Goal: Information Seeking & Learning: Find specific fact

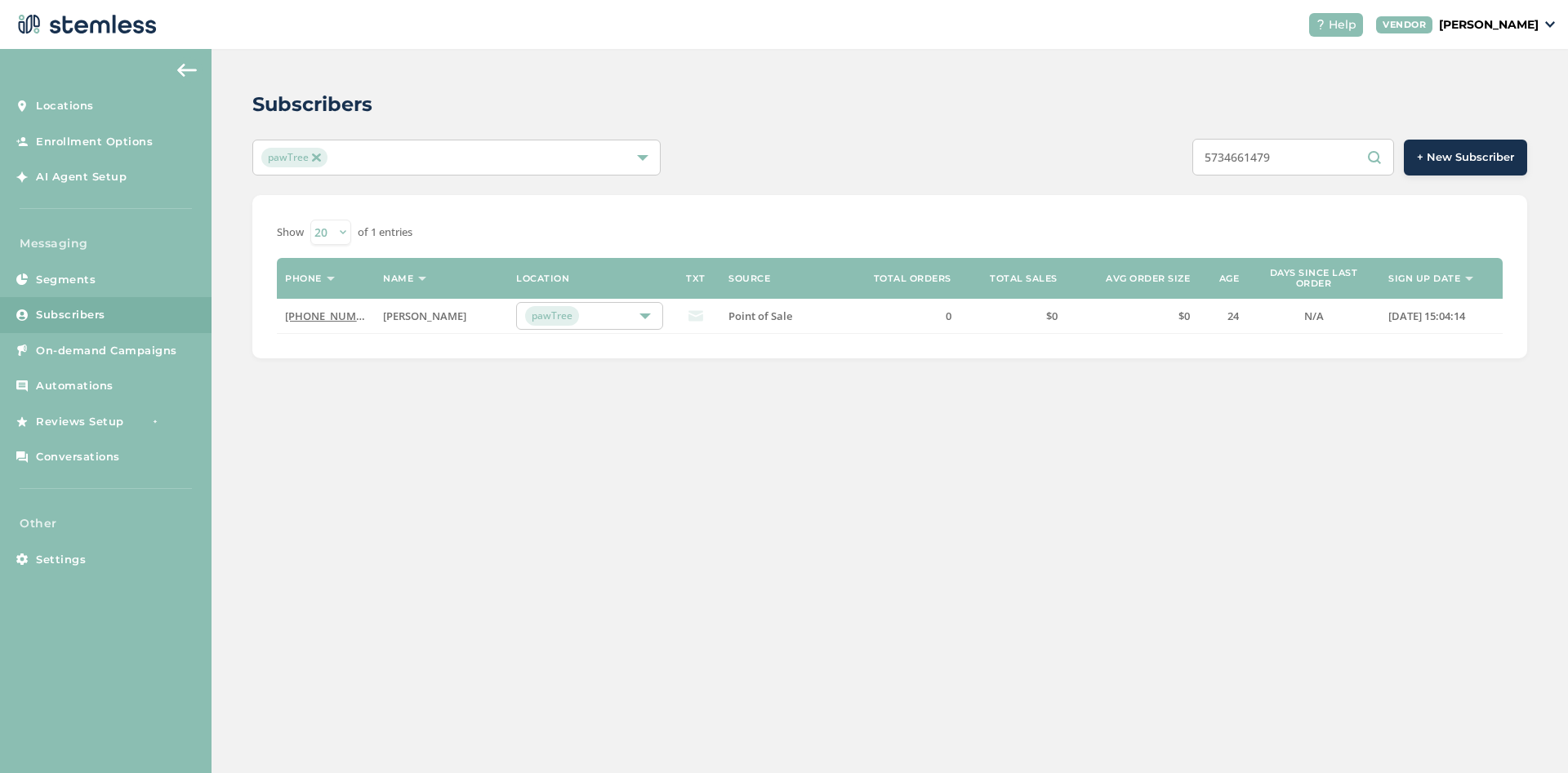
click at [127, 313] on link "Subscribers" at bounding box center [105, 315] width 211 height 36
click at [54, 313] on span "Subscribers" at bounding box center [71, 315] width 69 height 16
click at [120, 314] on link "Subscribers" at bounding box center [105, 315] width 211 height 36
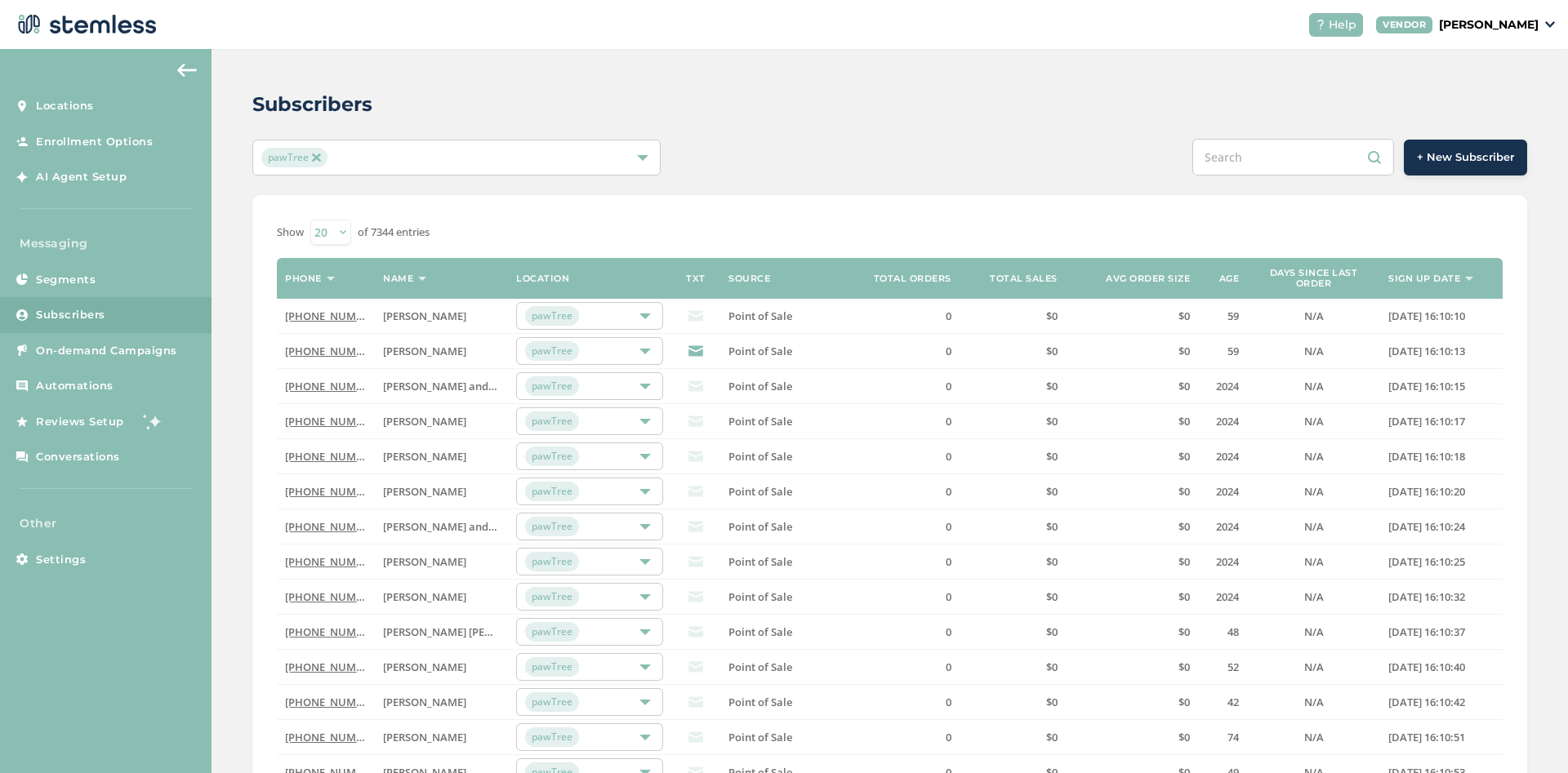
click at [1436, 278] on label "Sign up date" at bounding box center [1424, 279] width 72 height 10
click at [1436, 280] on label "Sign up date" at bounding box center [1424, 279] width 72 height 10
click at [966, 207] on div "Show 20 50 100 of 7344 entries Phone Name Location TXT Source Total orders Tota…" at bounding box center [889, 610] width 1275 height 830
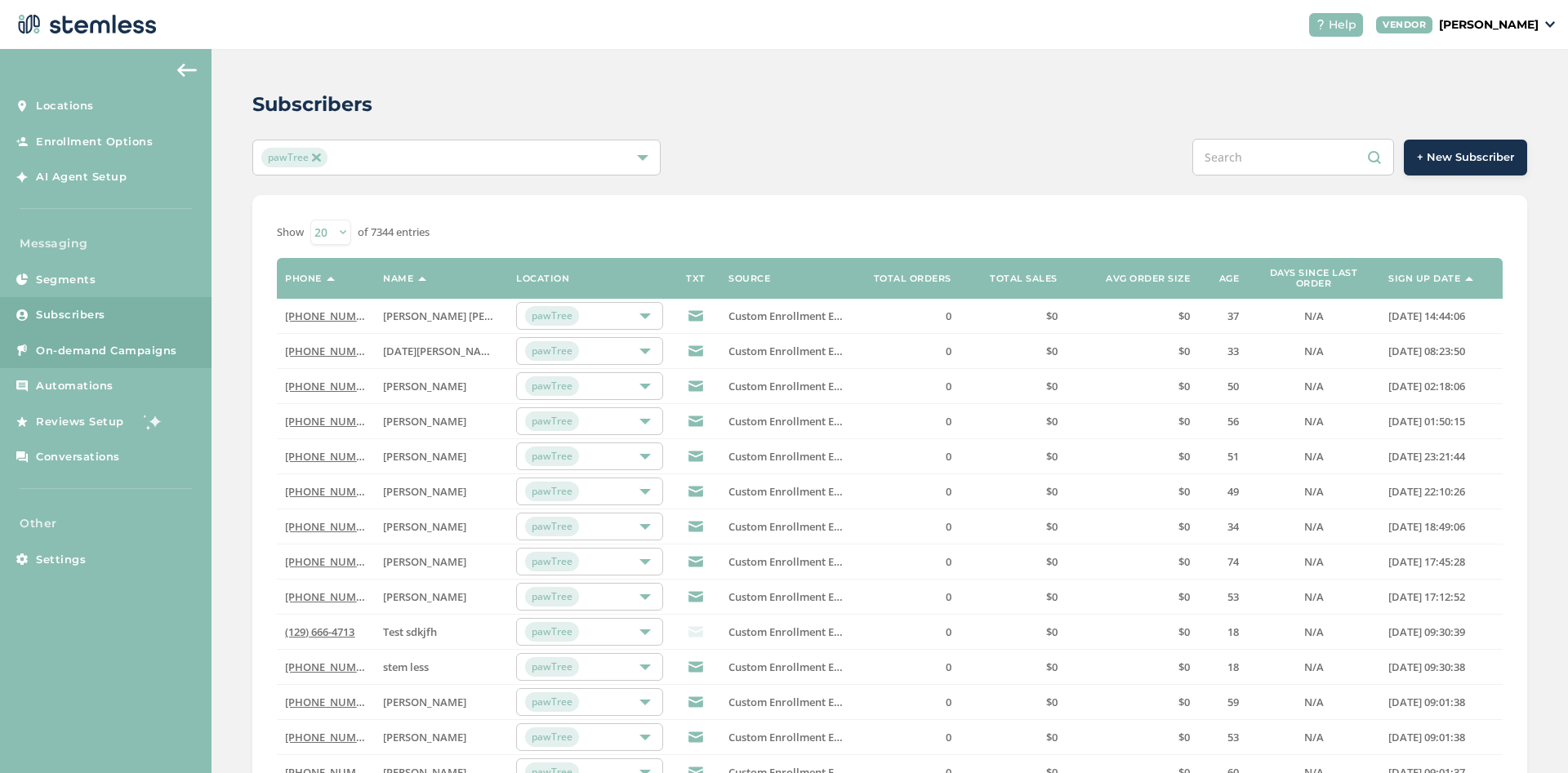
click at [110, 359] on link "On-demand Campaigns" at bounding box center [105, 351] width 211 height 36
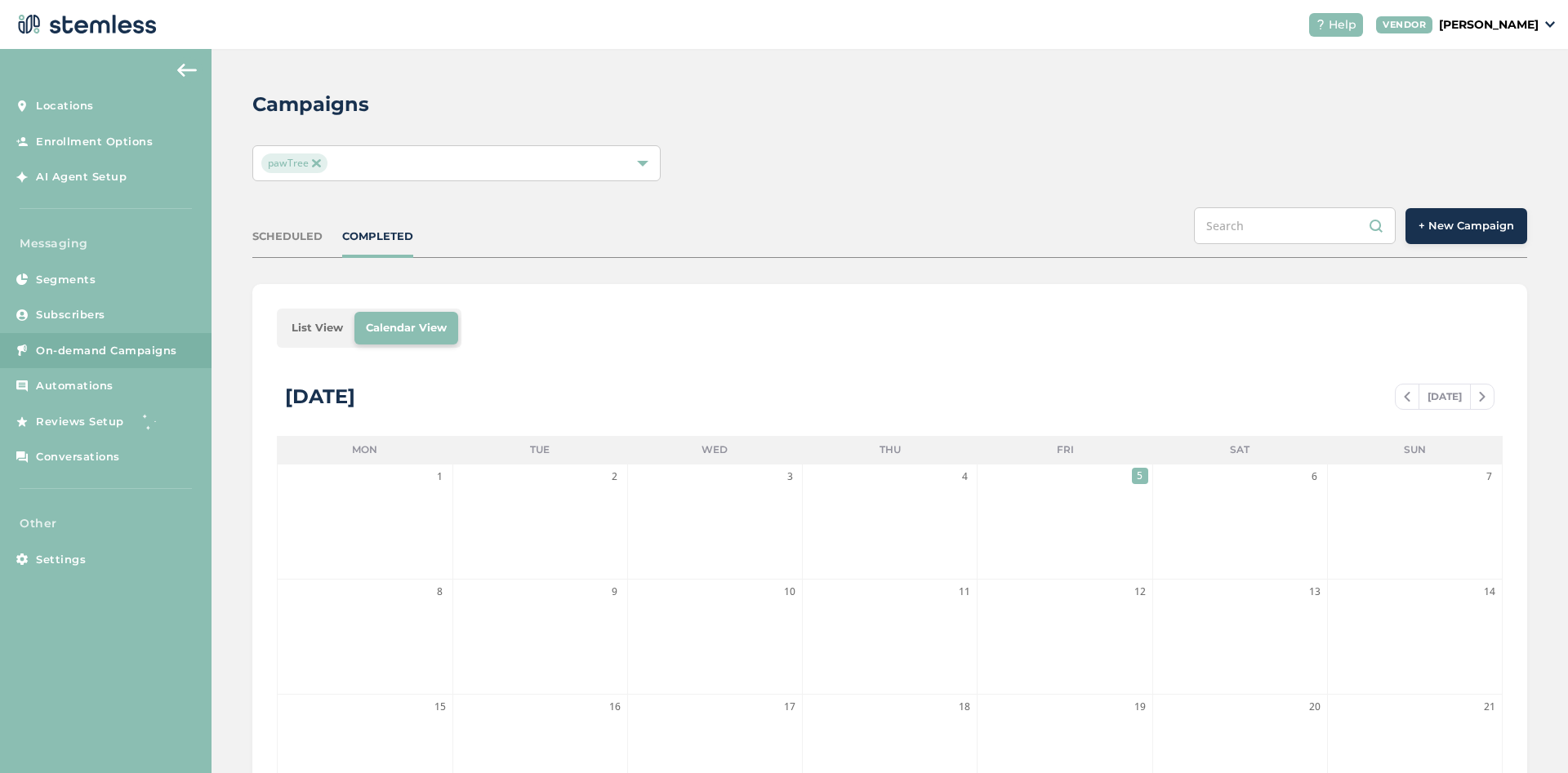
click at [1456, 218] on span "+ New Campaign" at bounding box center [1466, 226] width 96 height 16
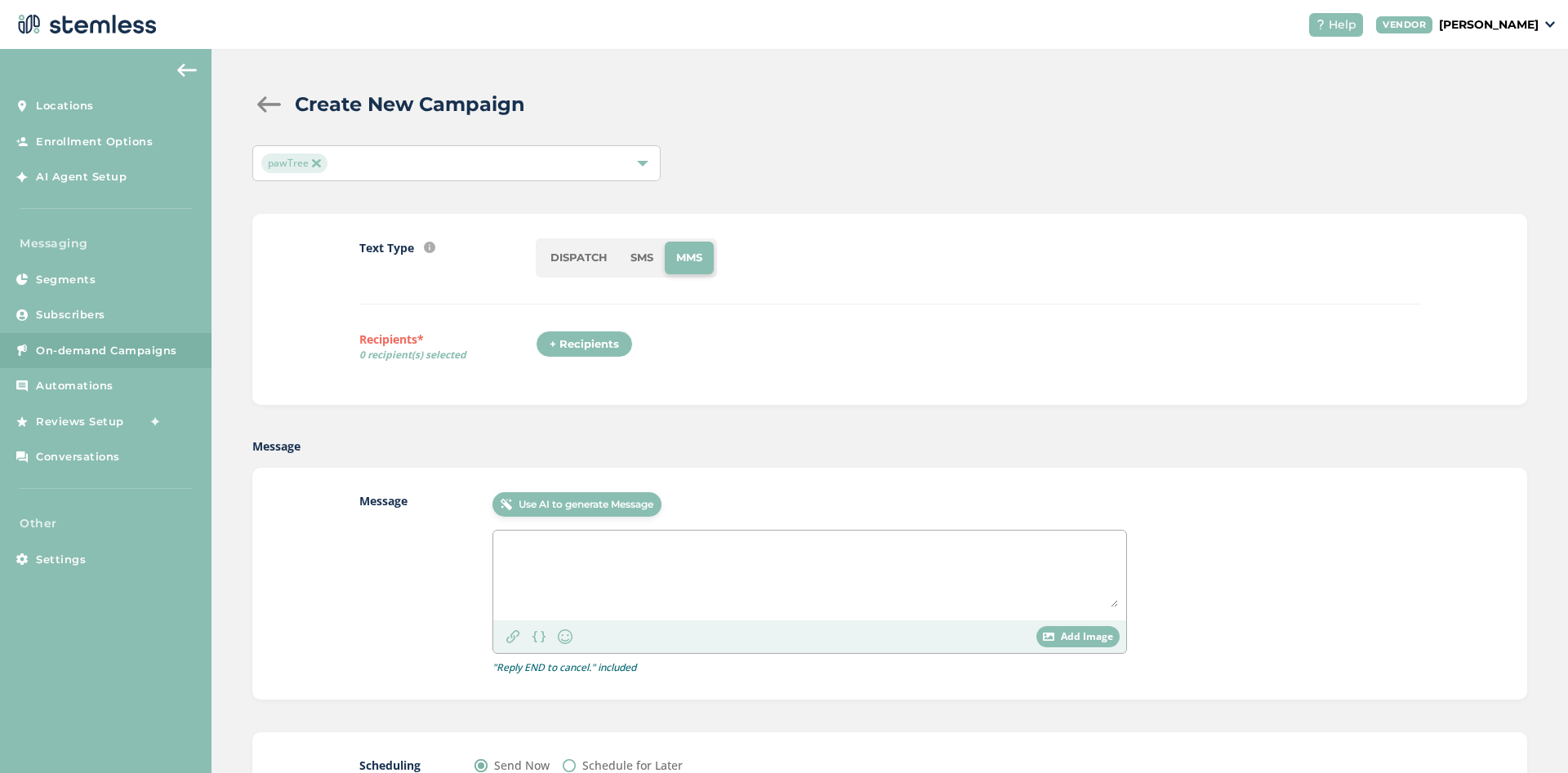
click at [643, 259] on li "SMS" at bounding box center [641, 258] width 46 height 33
click at [589, 355] on div "+ Recipients" at bounding box center [584, 344] width 98 height 28
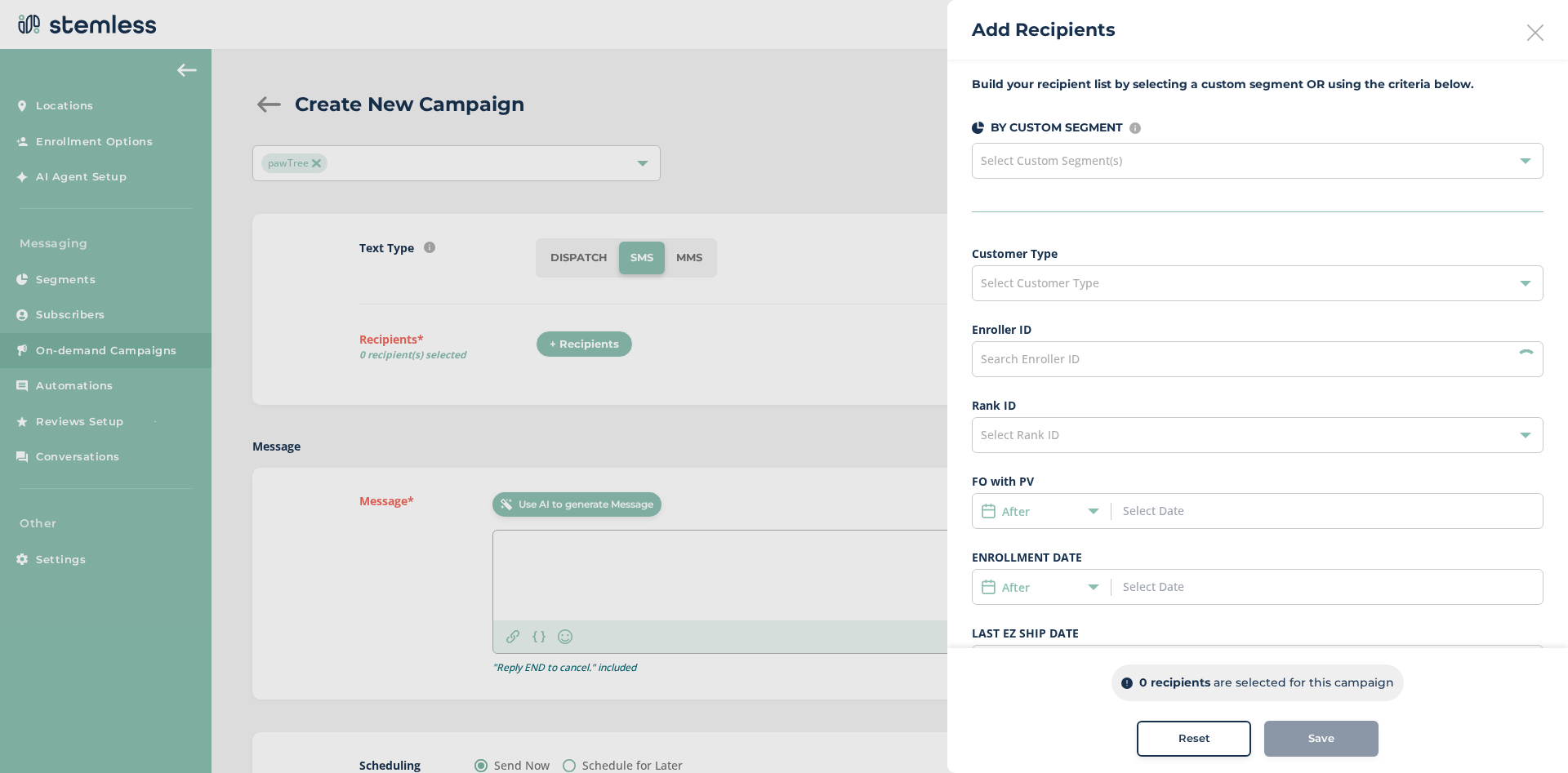
click at [1105, 160] on span "Select Custom Segment(s)" at bounding box center [1051, 160] width 142 height 16
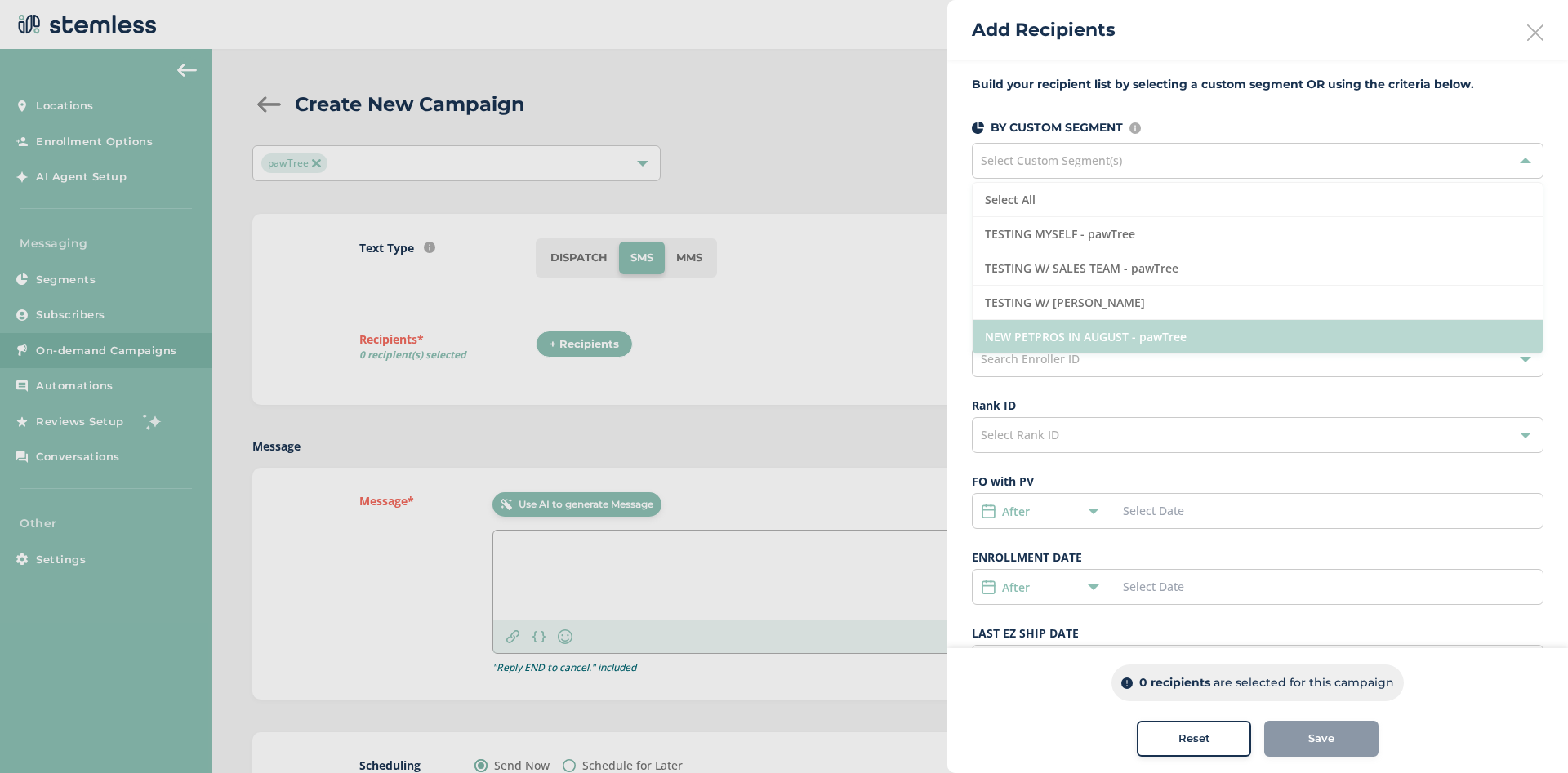
click at [1130, 329] on li "NEW PETPROS IN AUGUST - pawTree" at bounding box center [1257, 336] width 570 height 34
click at [1109, 342] on li "NEW PETPROS IN AUGUST - pawTree" at bounding box center [1257, 336] width 570 height 34
click at [1035, 334] on li "NEW PETPROS IN AUGUST - pawTree" at bounding box center [1257, 336] width 570 height 34
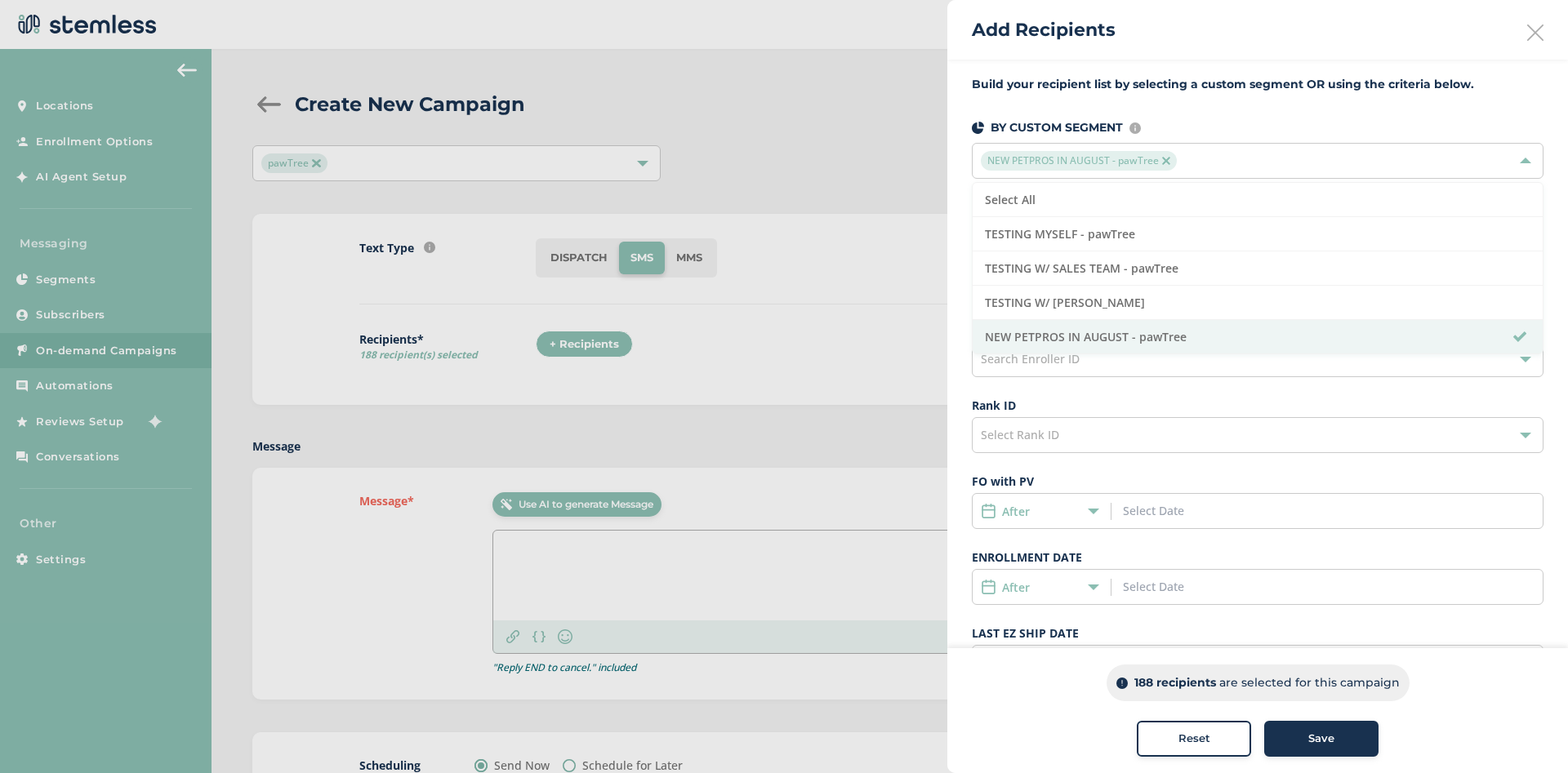
click at [750, 355] on div at bounding box center [784, 386] width 1568 height 773
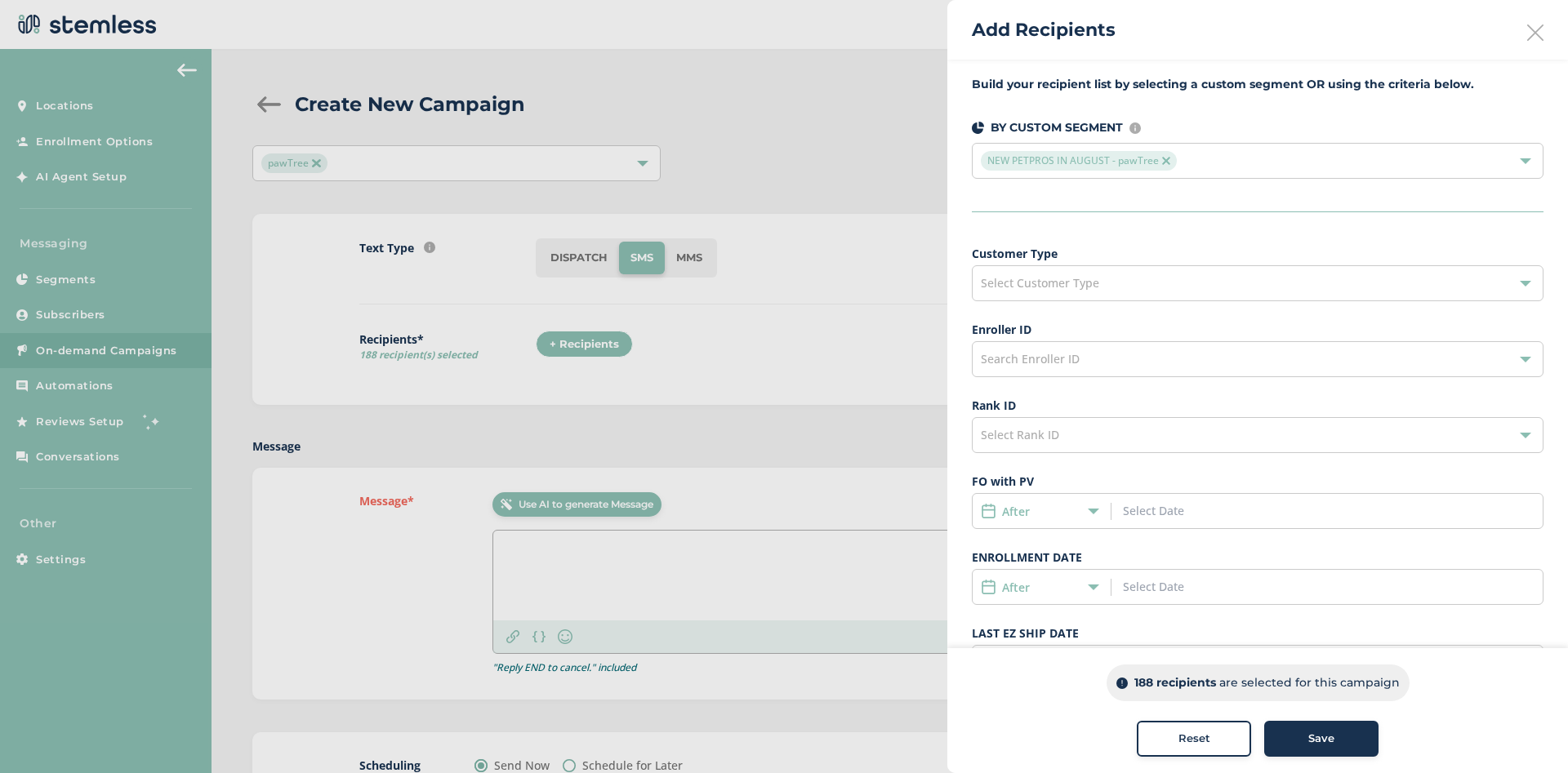
click at [755, 349] on div at bounding box center [784, 386] width 1568 height 773
click at [1090, 517] on div "After" at bounding box center [1037, 512] width 114 height 17
click at [1048, 624] on span "Date Range" at bounding box center [1020, 632] width 63 height 16
click at [1062, 599] on div "After" at bounding box center [1257, 588] width 571 height 36
click at [1084, 587] on div "After" at bounding box center [1037, 588] width 114 height 17
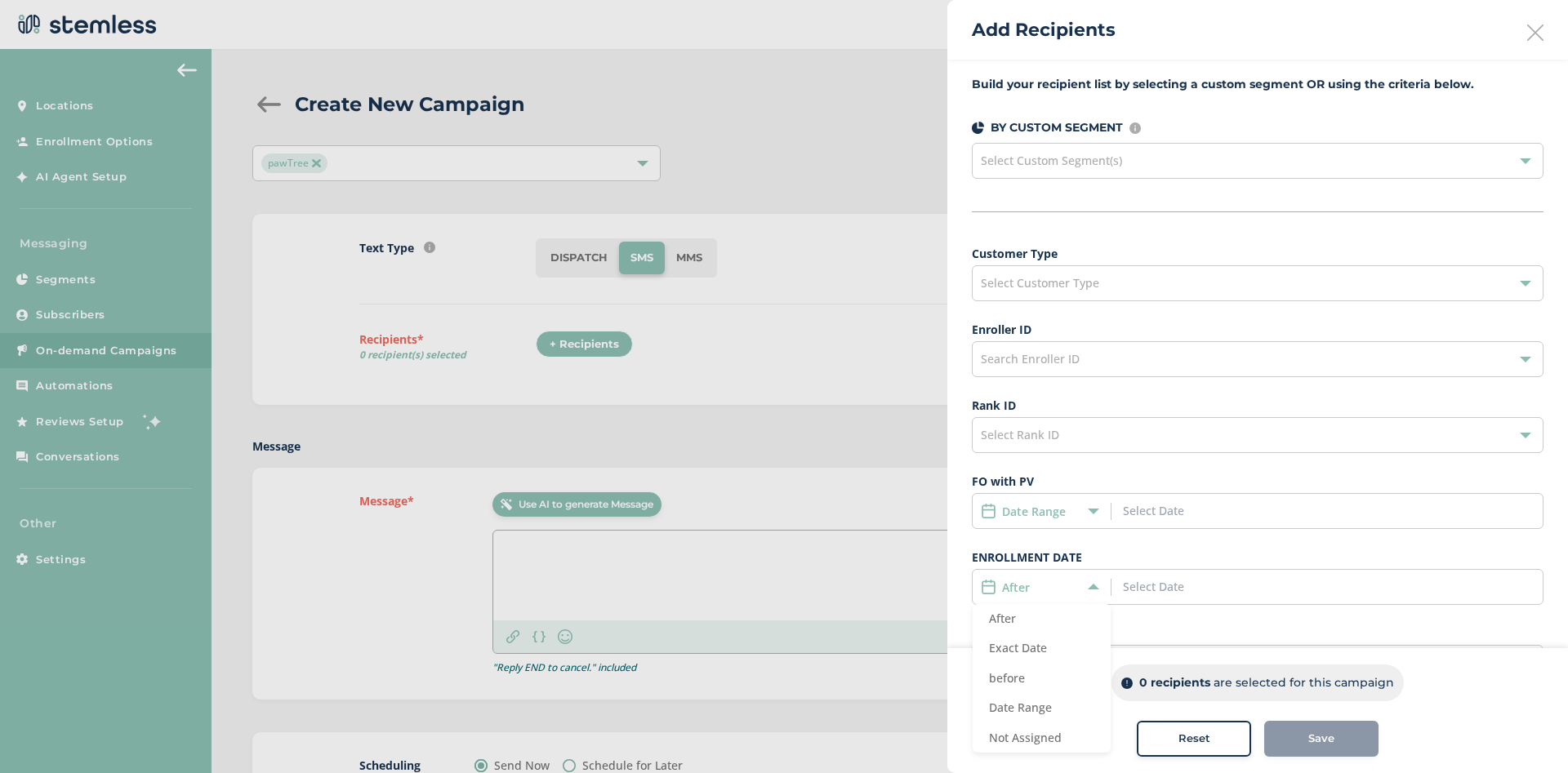
click at [902, 563] on div at bounding box center [784, 386] width 1568 height 773
click at [1089, 526] on div "Date Range" at bounding box center [1257, 512] width 571 height 36
click at [1088, 516] on icon at bounding box center [1093, 511] width 11 height 11
click at [1017, 537] on li "After" at bounding box center [1042, 543] width 138 height 30
click at [1228, 585] on input at bounding box center [1196, 587] width 148 height 17
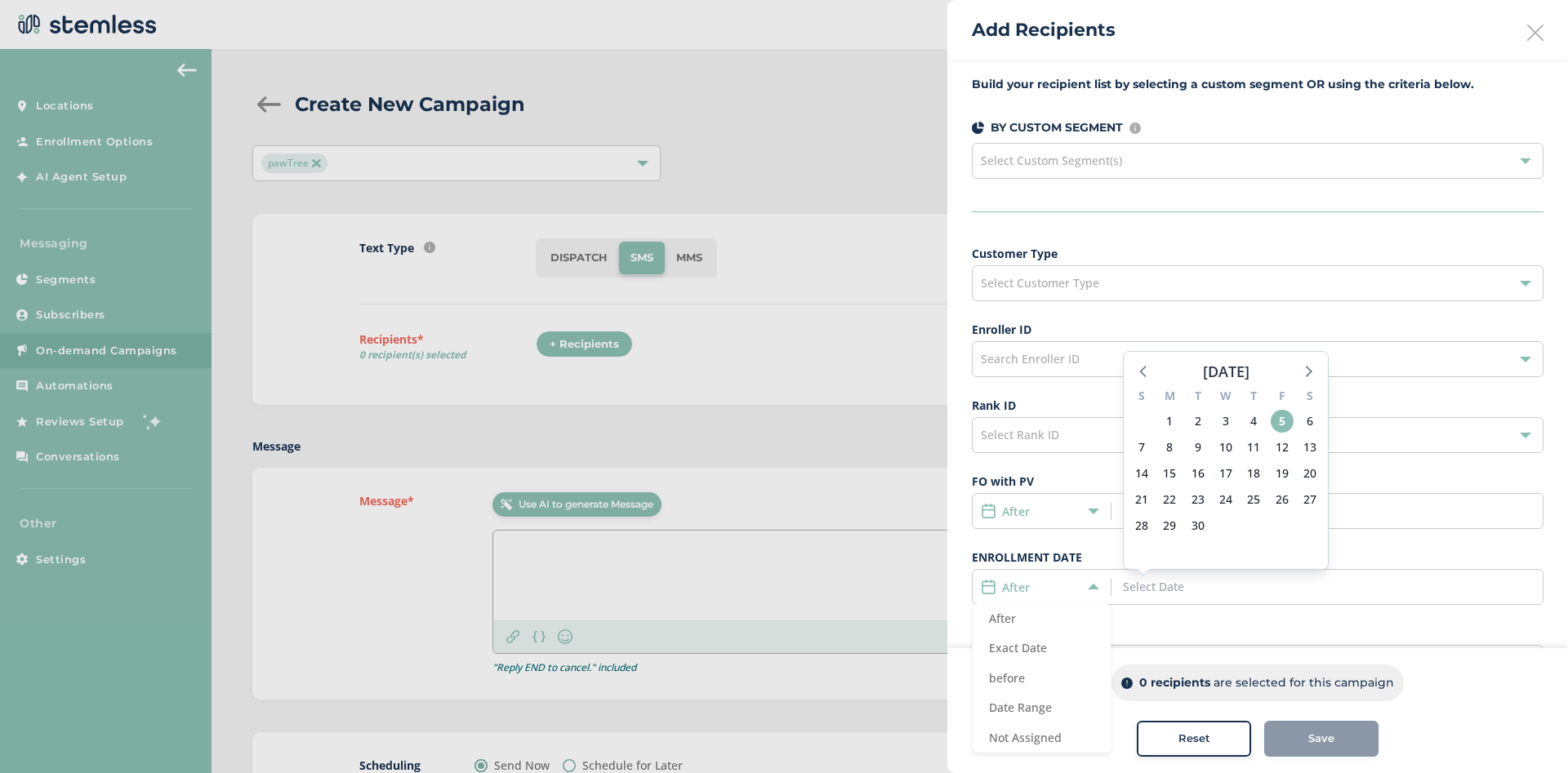
click at [1083, 581] on div "After" at bounding box center [1037, 588] width 114 height 17
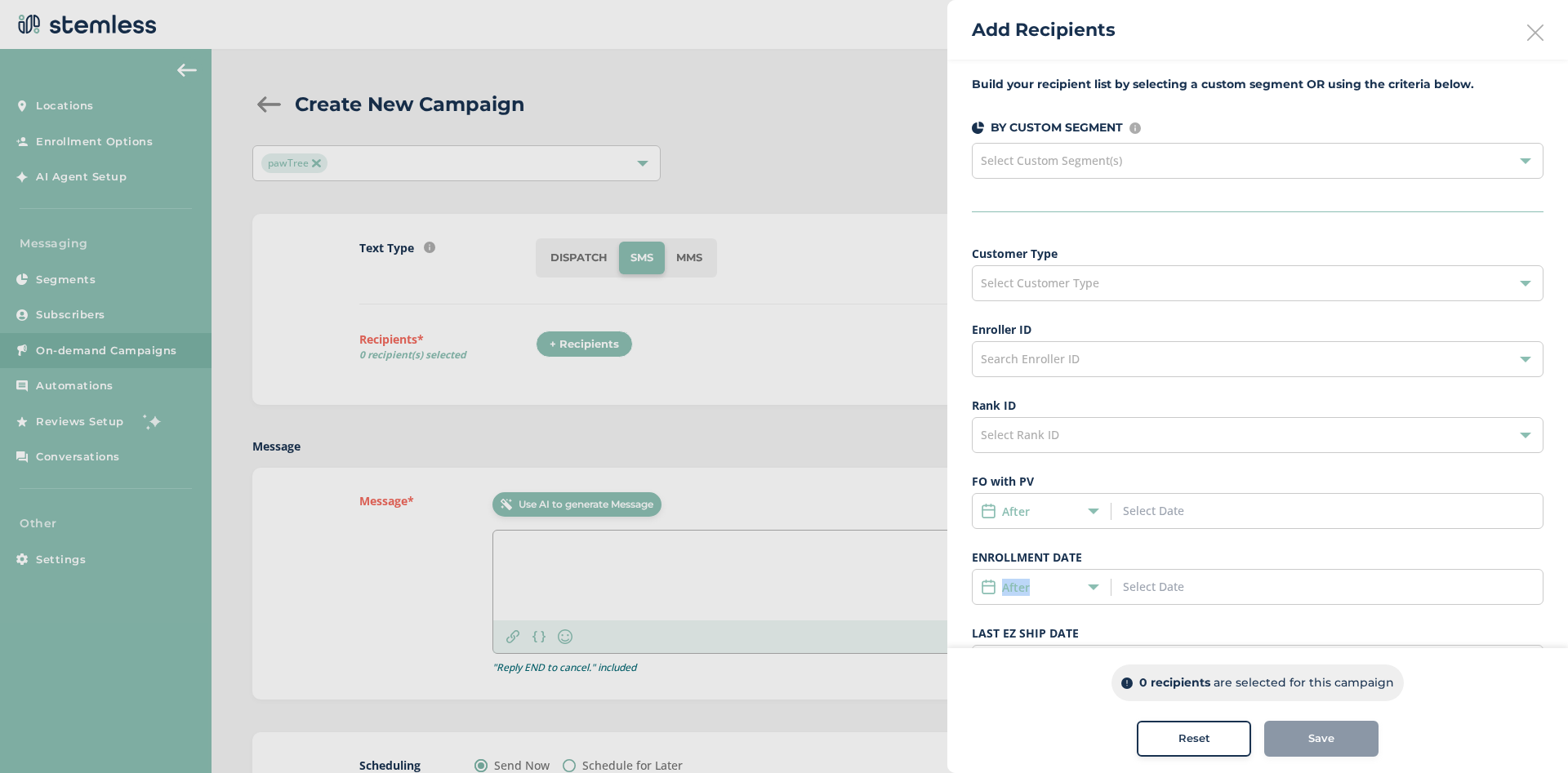
click at [1083, 581] on div "After" at bounding box center [1037, 588] width 114 height 17
click at [1039, 707] on span "Date Range" at bounding box center [1020, 707] width 63 height 16
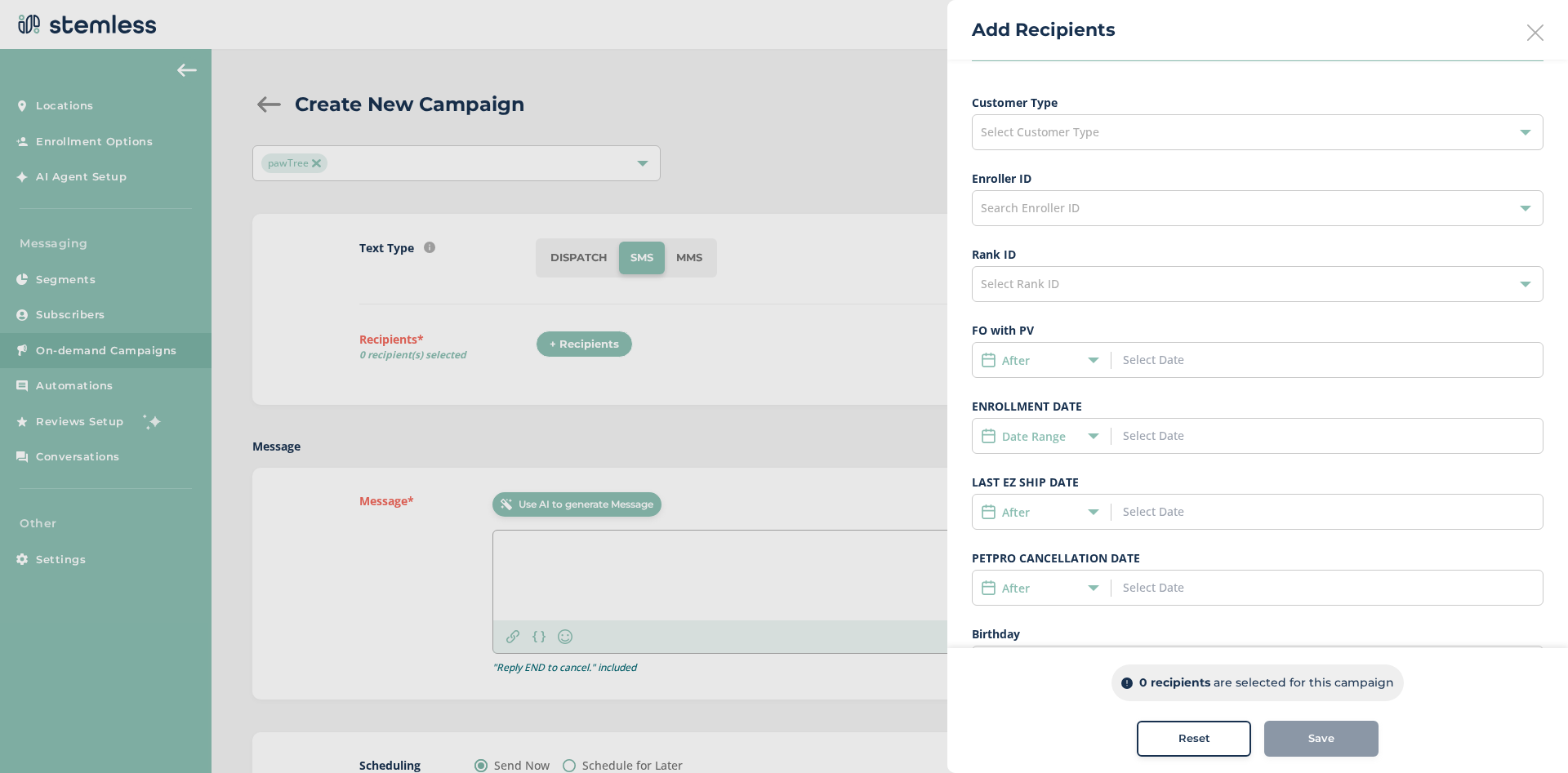
scroll to position [176, 0]
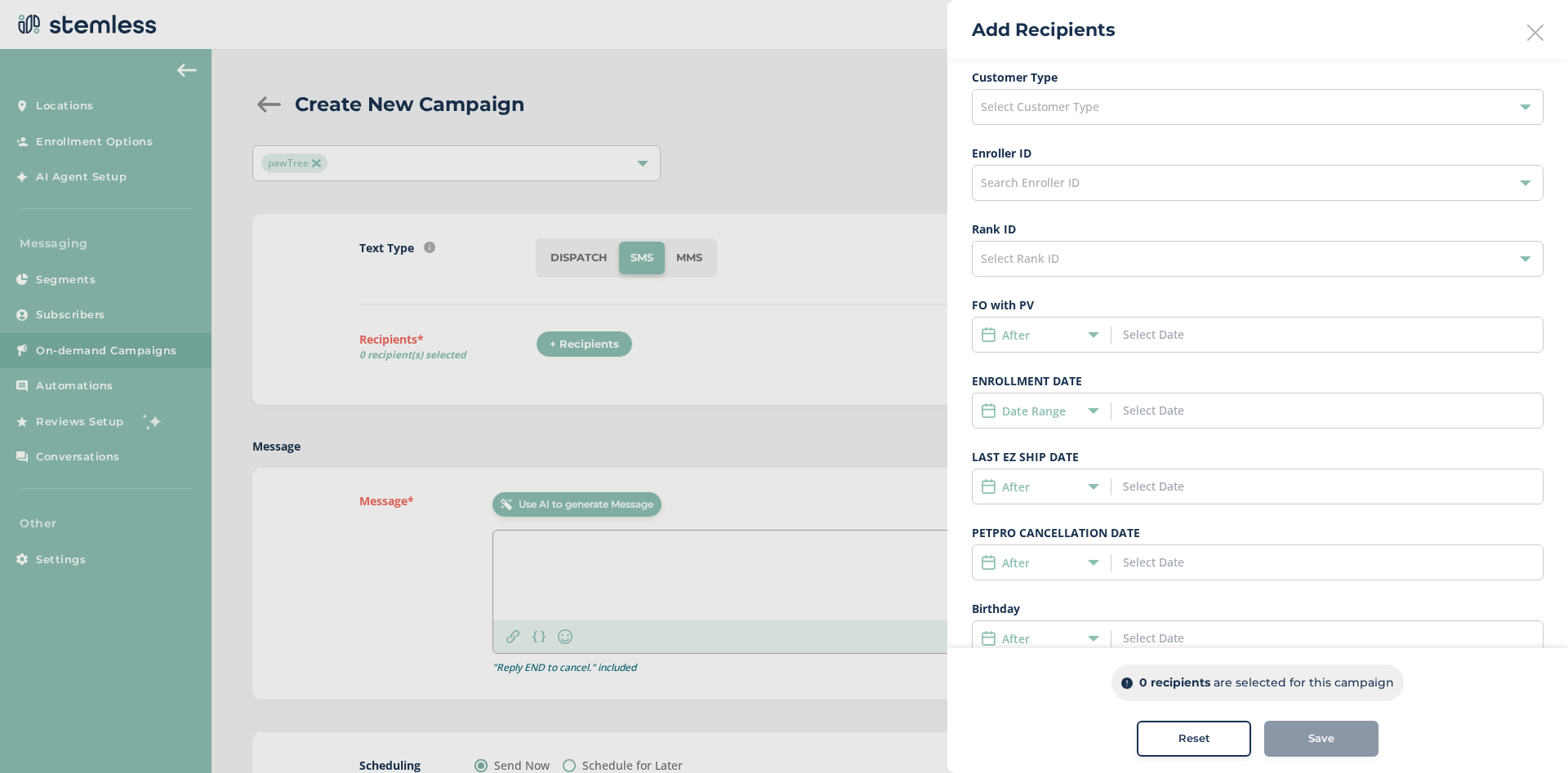
click at [1181, 408] on input at bounding box center [1196, 411] width 148 height 17
click at [1146, 453] on icon at bounding box center [1143, 446] width 22 height 22
click at [1279, 497] on span "1" at bounding box center [1281, 497] width 22 height 22
click at [1092, 407] on icon at bounding box center [1093, 410] width 11 height 11
click at [1043, 529] on span "Date Range" at bounding box center [1020, 531] width 63 height 16
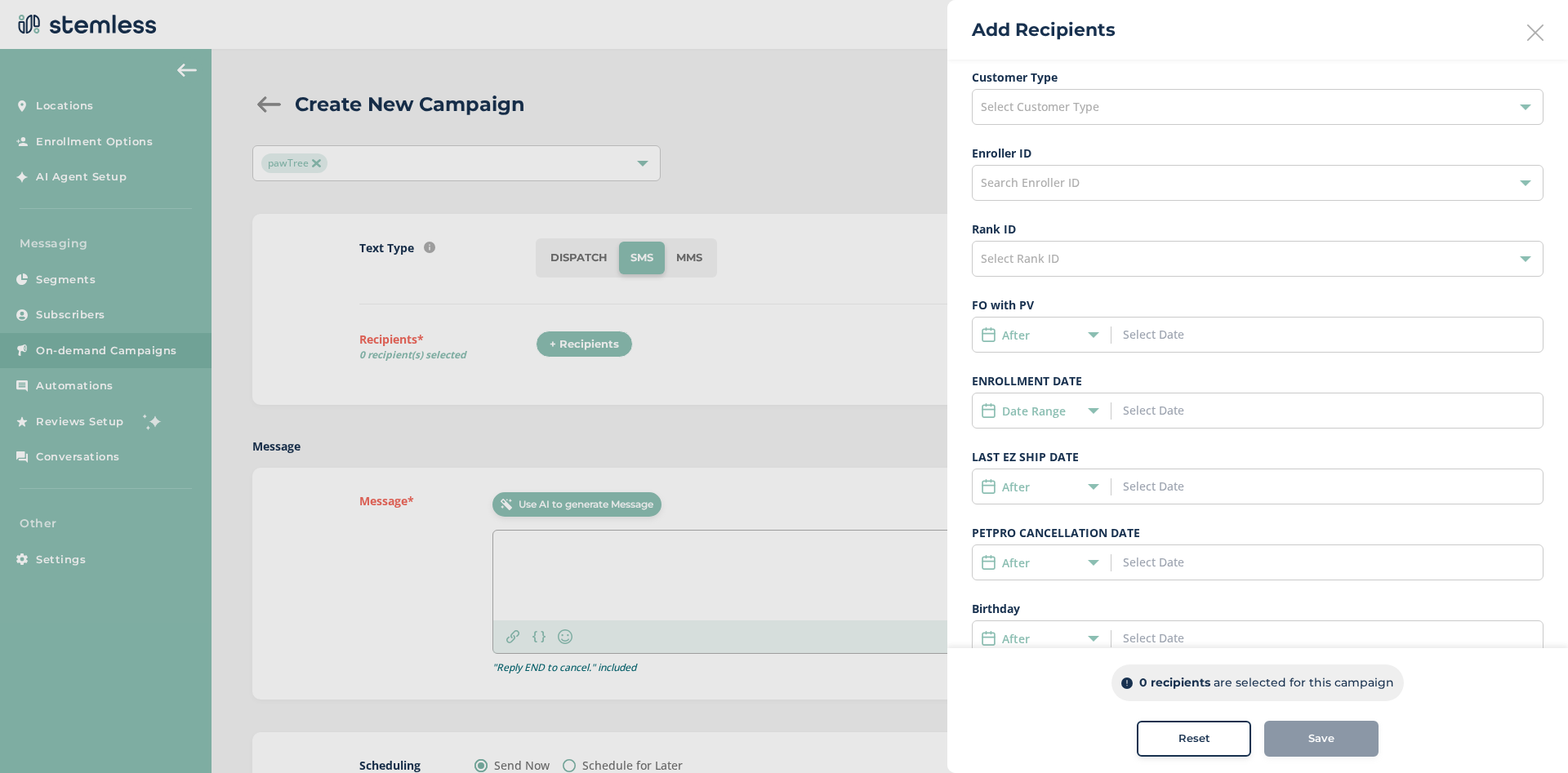
click at [1152, 404] on input at bounding box center [1196, 411] width 148 height 17
click at [1146, 449] on icon at bounding box center [1143, 446] width 22 height 22
click at [1279, 494] on span "1" at bounding box center [1281, 497] width 22 height 22
type input "[DATE] - [DATE]"
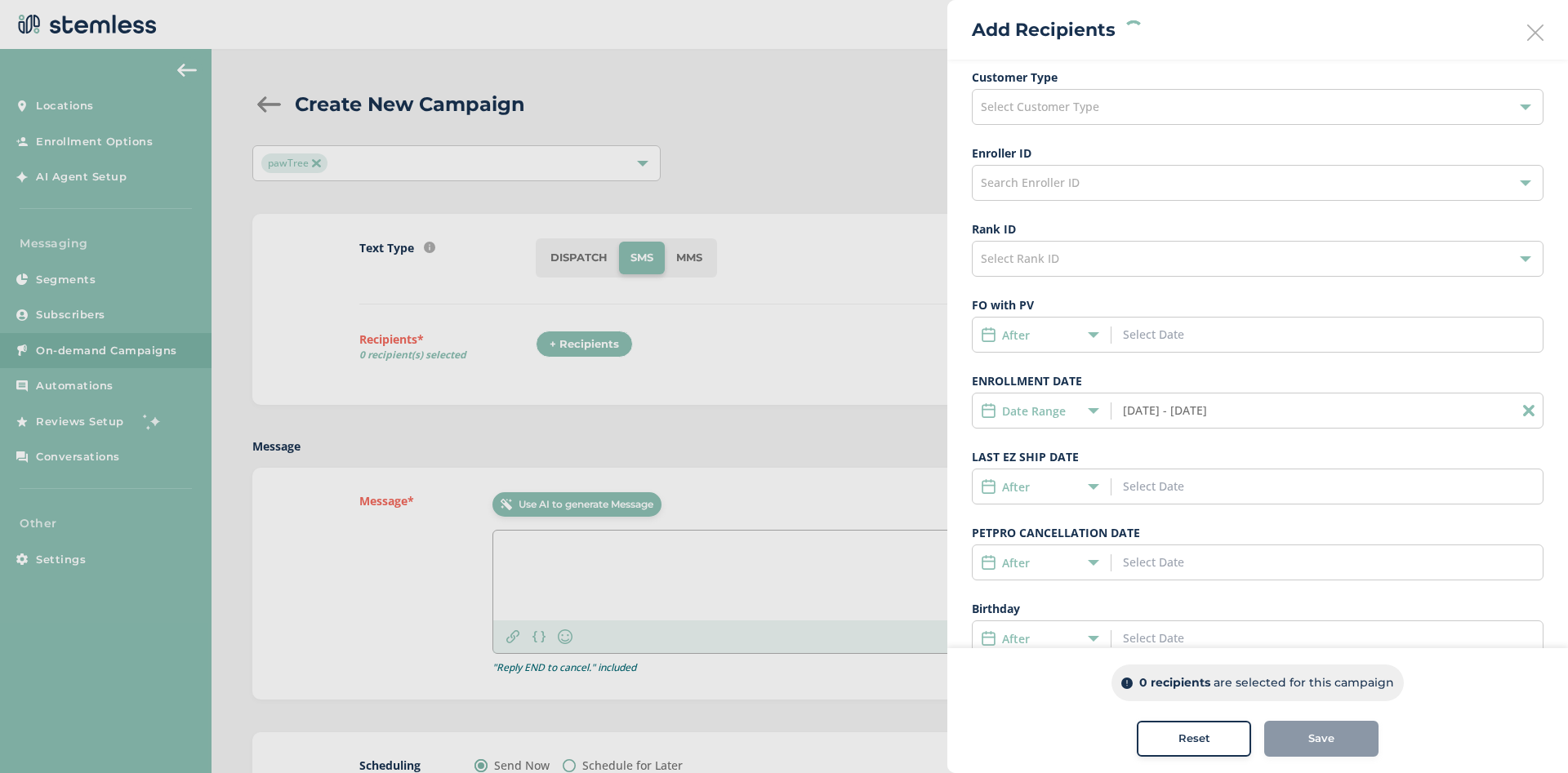
click at [1279, 494] on div "Customer Type Select Customer Type Enroller ID Search Enroller ID Rank ID Selec…" at bounding box center [1257, 361] width 571 height 588
click at [1156, 87] on span "Customer Type Select Customer Type" at bounding box center [1257, 96] width 571 height 56
click at [1156, 99] on div "Select Customer Type" at bounding box center [1257, 107] width 571 height 36
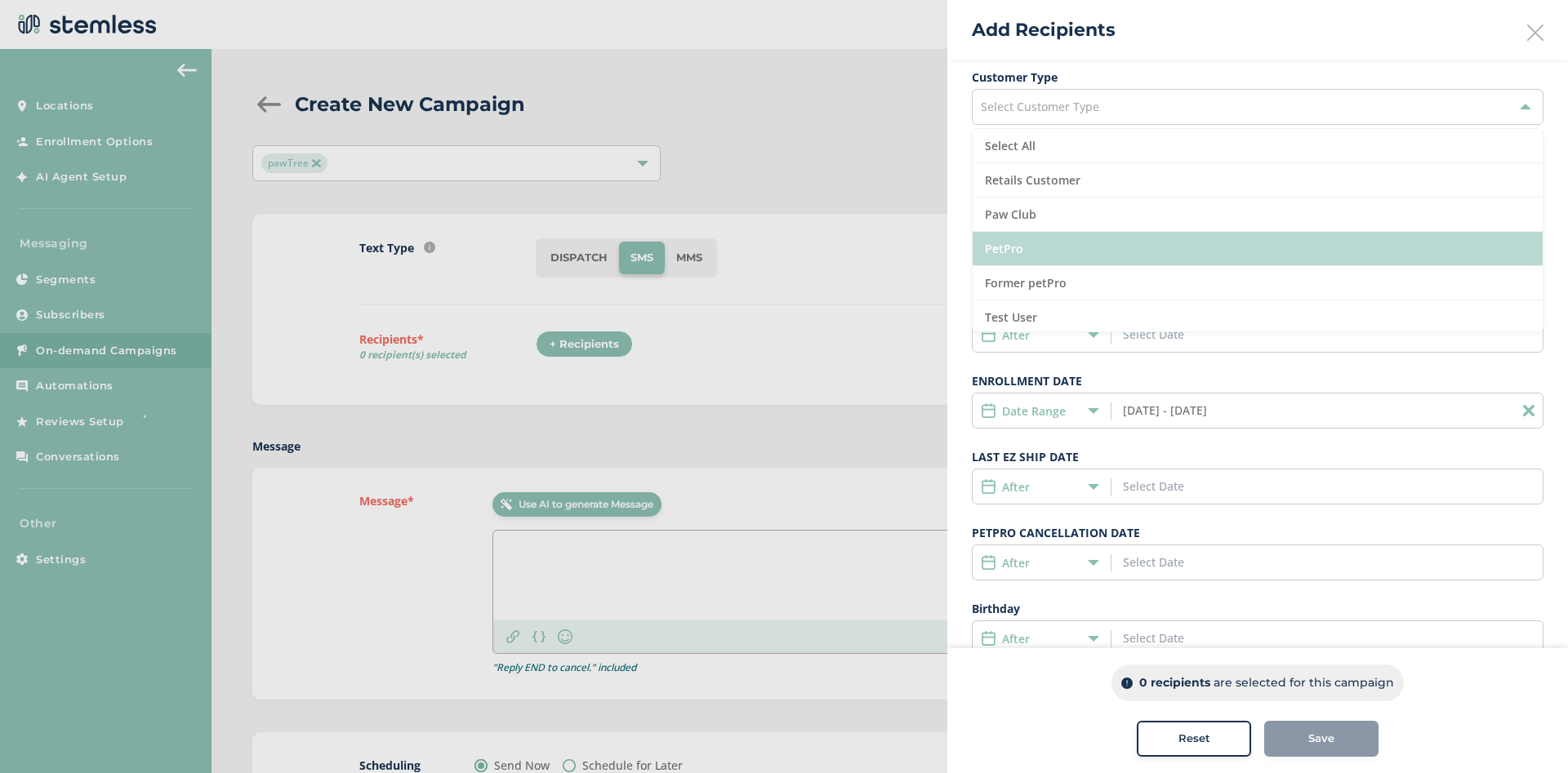
click at [1079, 236] on li "PetPro" at bounding box center [1257, 249] width 570 height 35
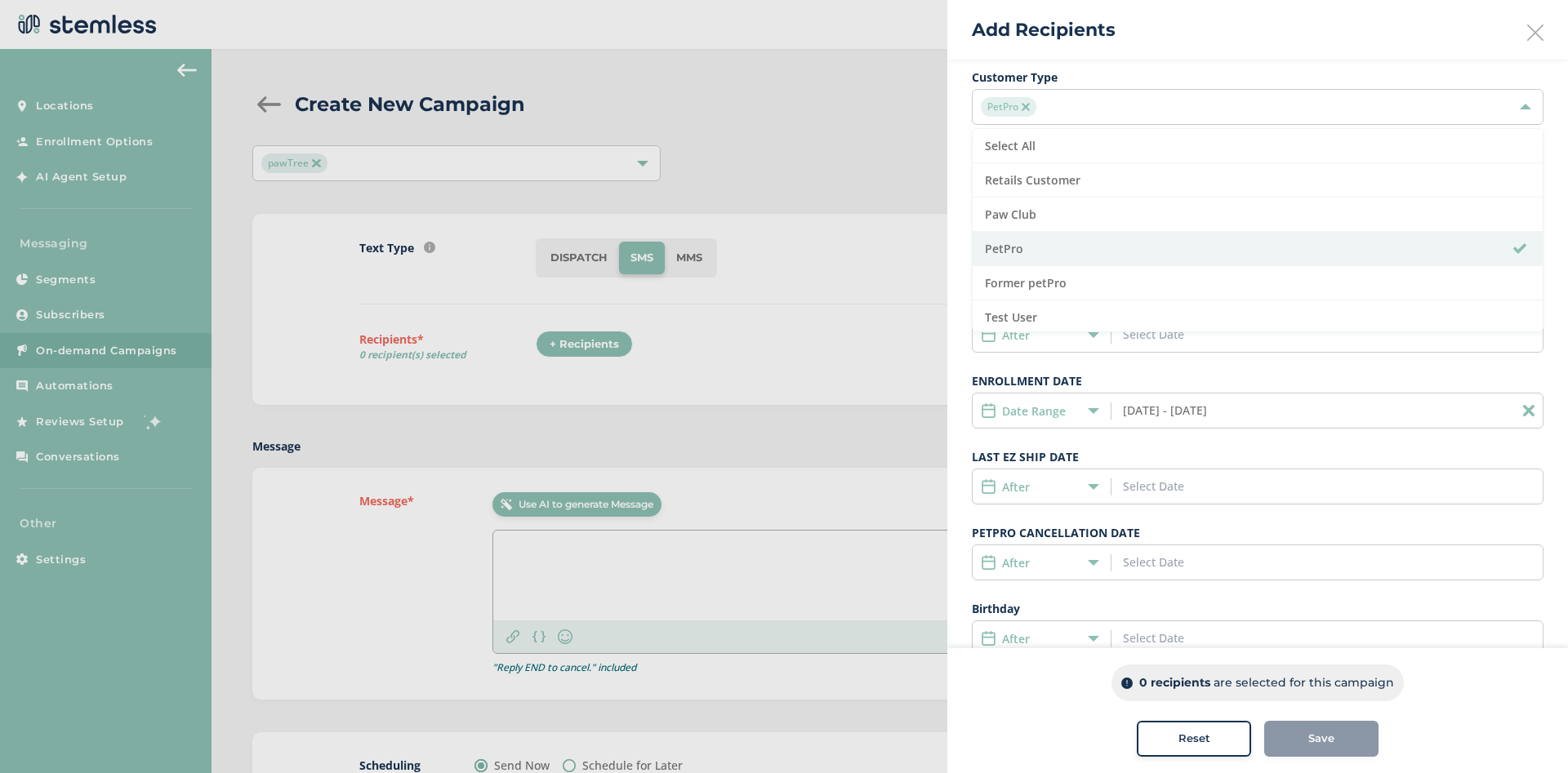
click at [858, 344] on div at bounding box center [784, 386] width 1568 height 773
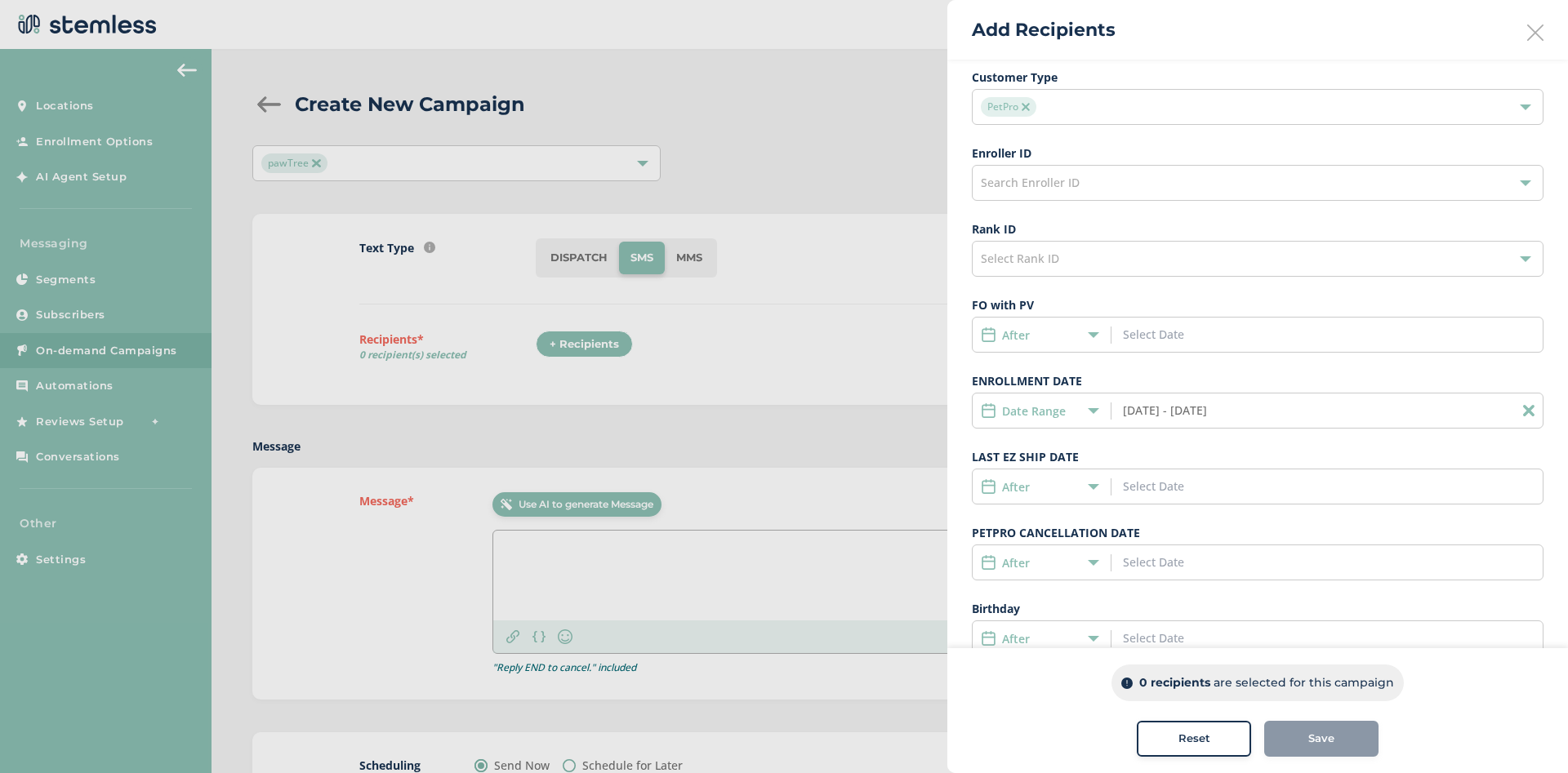
scroll to position [0, 0]
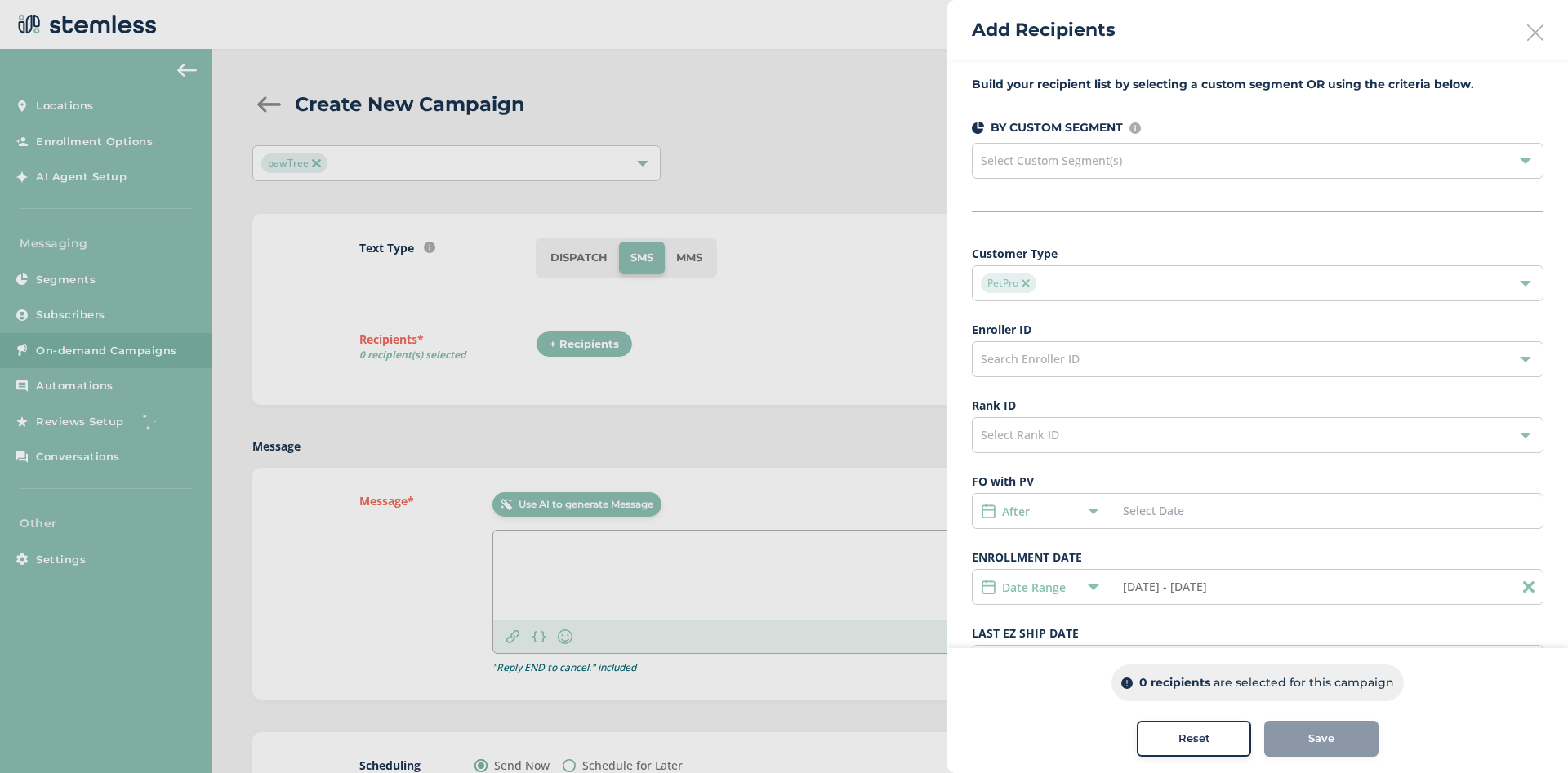
click at [1162, 164] on div "Select Custom Segment(s)" at bounding box center [1257, 161] width 571 height 36
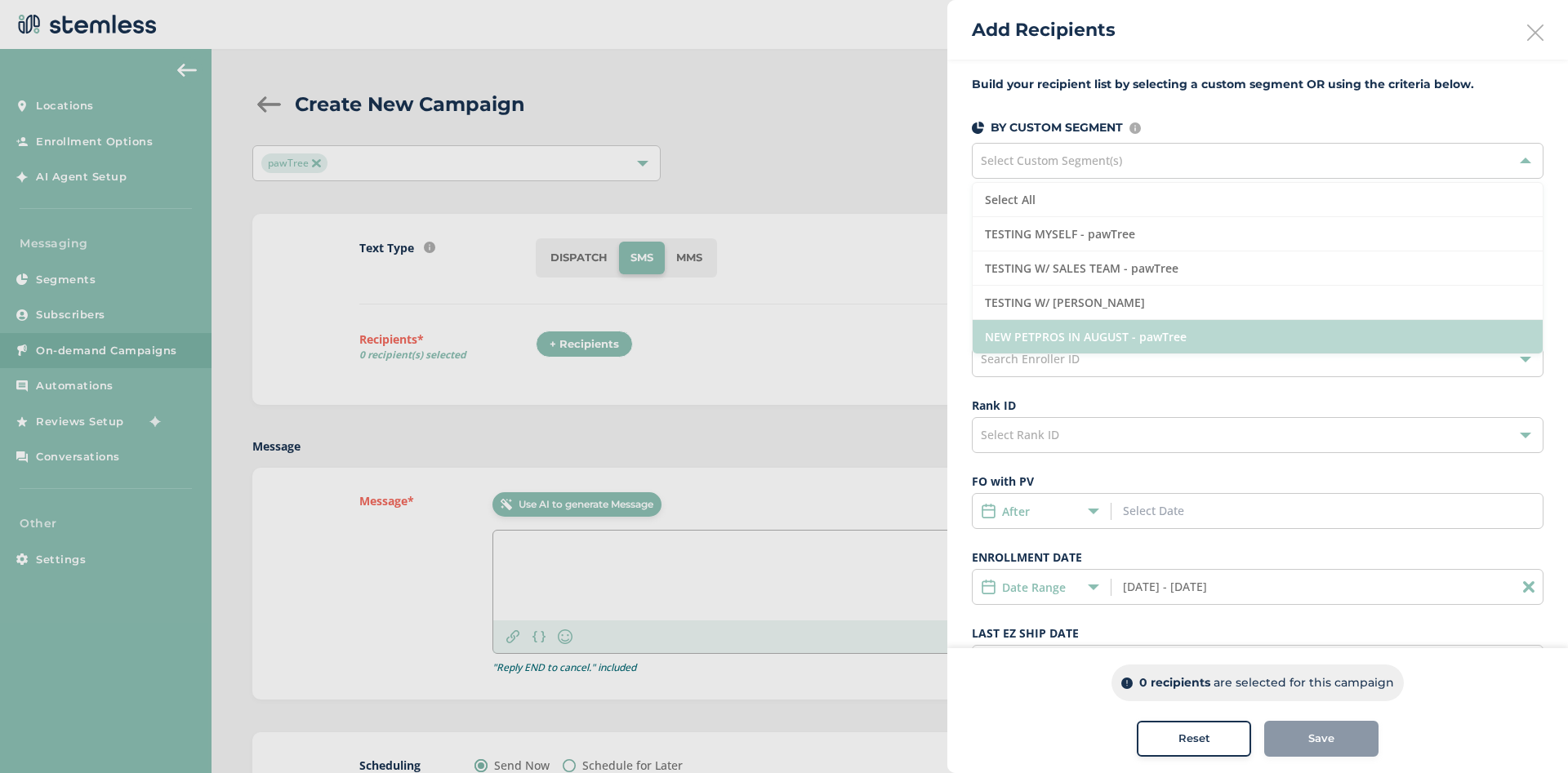
click at [1105, 326] on li "NEW PETPROS IN AUGUST - pawTree" at bounding box center [1257, 336] width 570 height 34
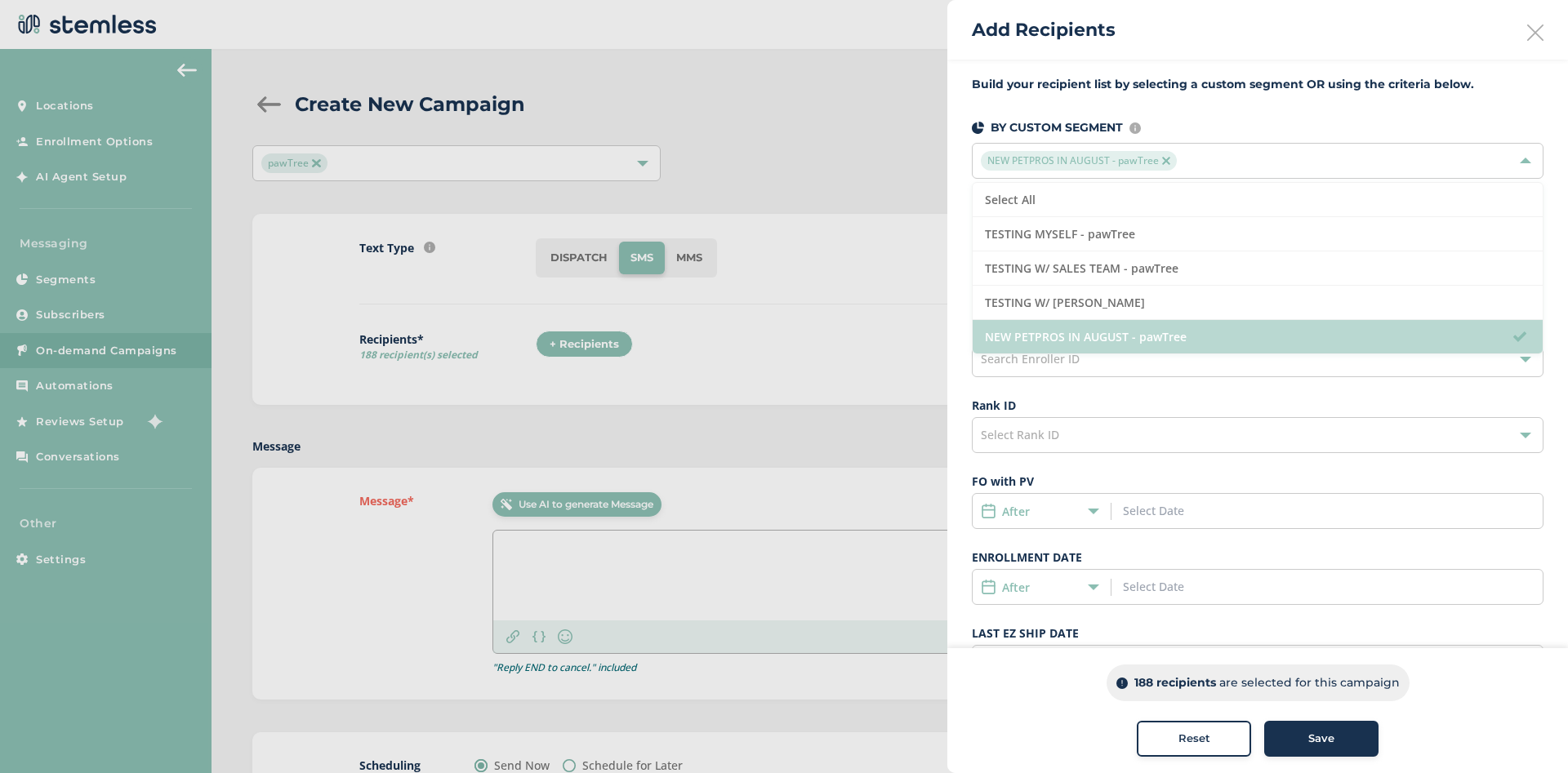
click at [1143, 339] on li "NEW PETPROS IN AUGUST - pawTree" at bounding box center [1257, 336] width 570 height 34
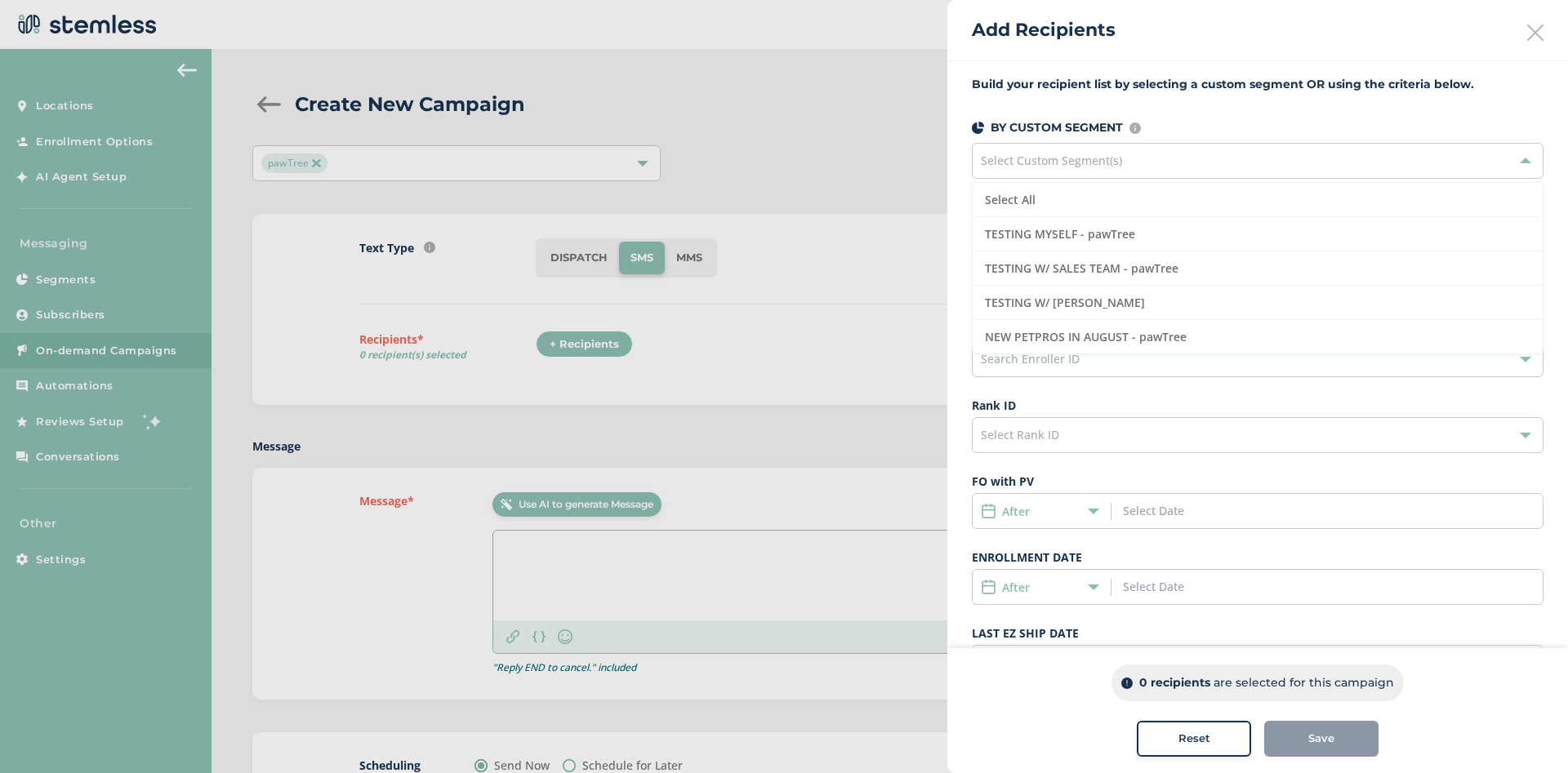
click at [838, 343] on div at bounding box center [784, 386] width 1568 height 773
click at [1089, 169] on div "Select Custom Segment(s)" at bounding box center [1257, 161] width 571 height 36
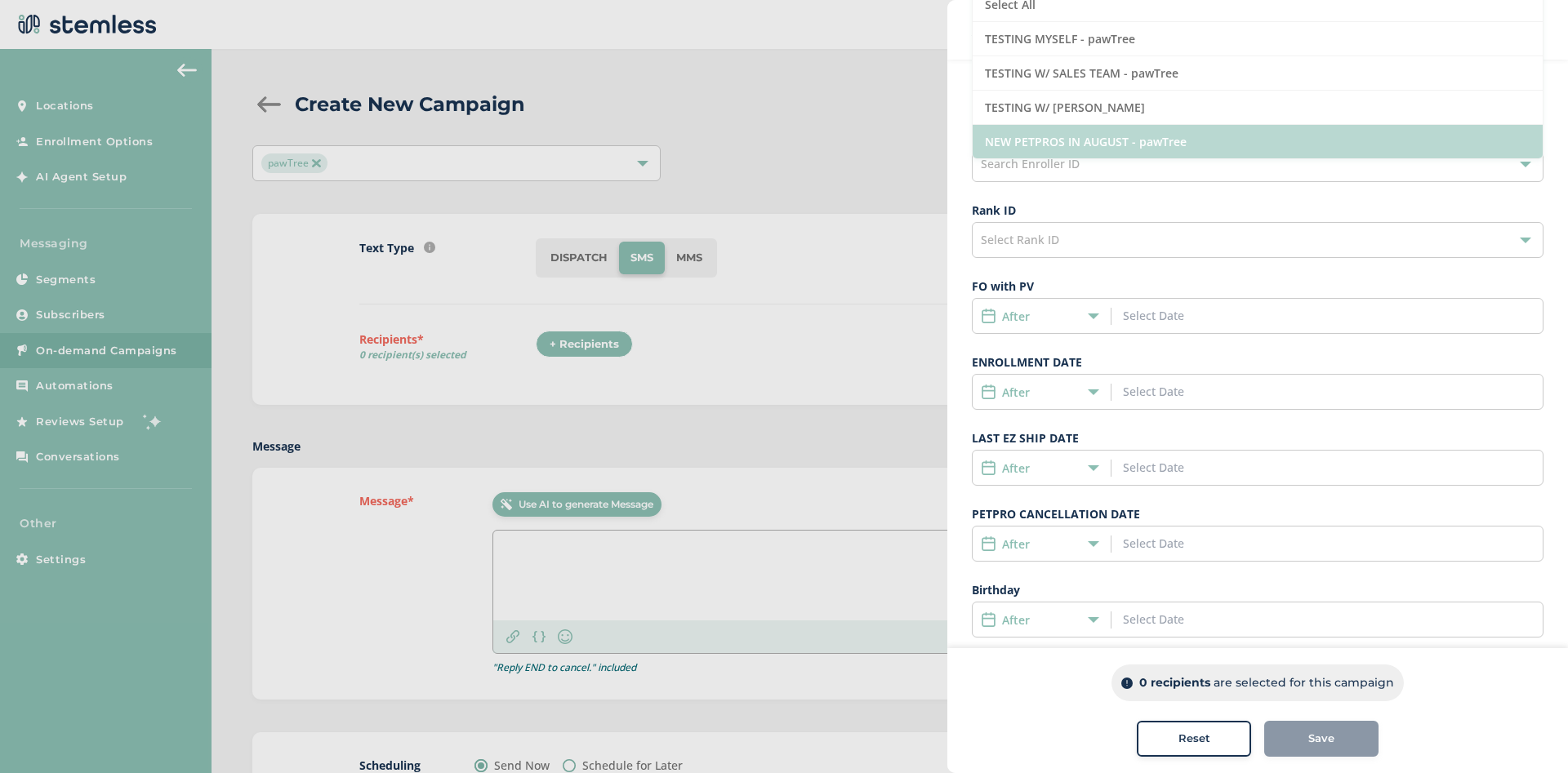
scroll to position [219, 0]
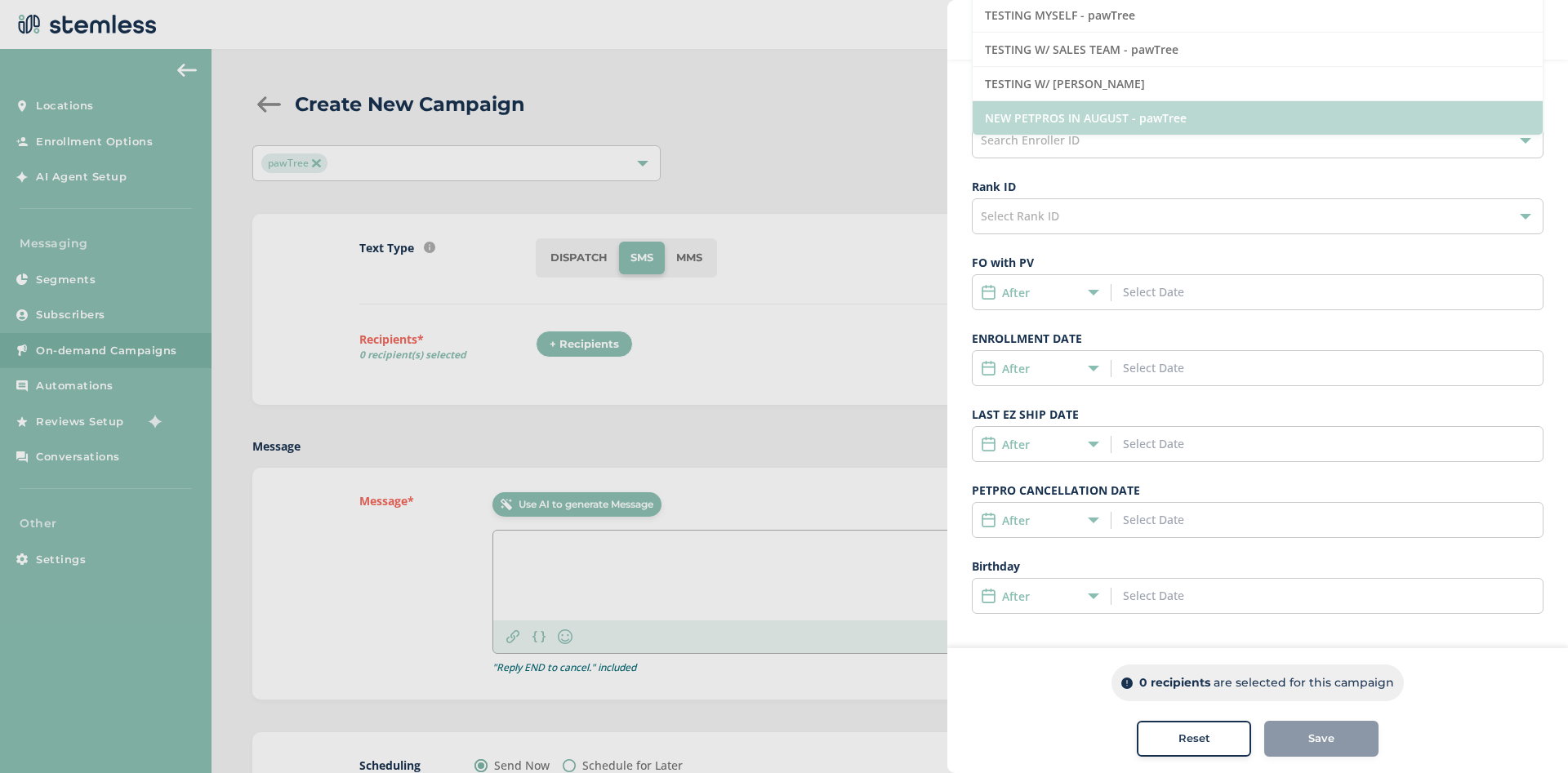
click at [1100, 118] on li "NEW PETPROS IN AUGUST - pawTree" at bounding box center [1257, 117] width 570 height 34
click at [1021, 122] on li "NEW PETPROS IN AUGUST - pawTree" at bounding box center [1257, 117] width 570 height 34
click at [1023, 124] on li "NEW PETPROS IN AUGUST - pawTree" at bounding box center [1257, 117] width 570 height 34
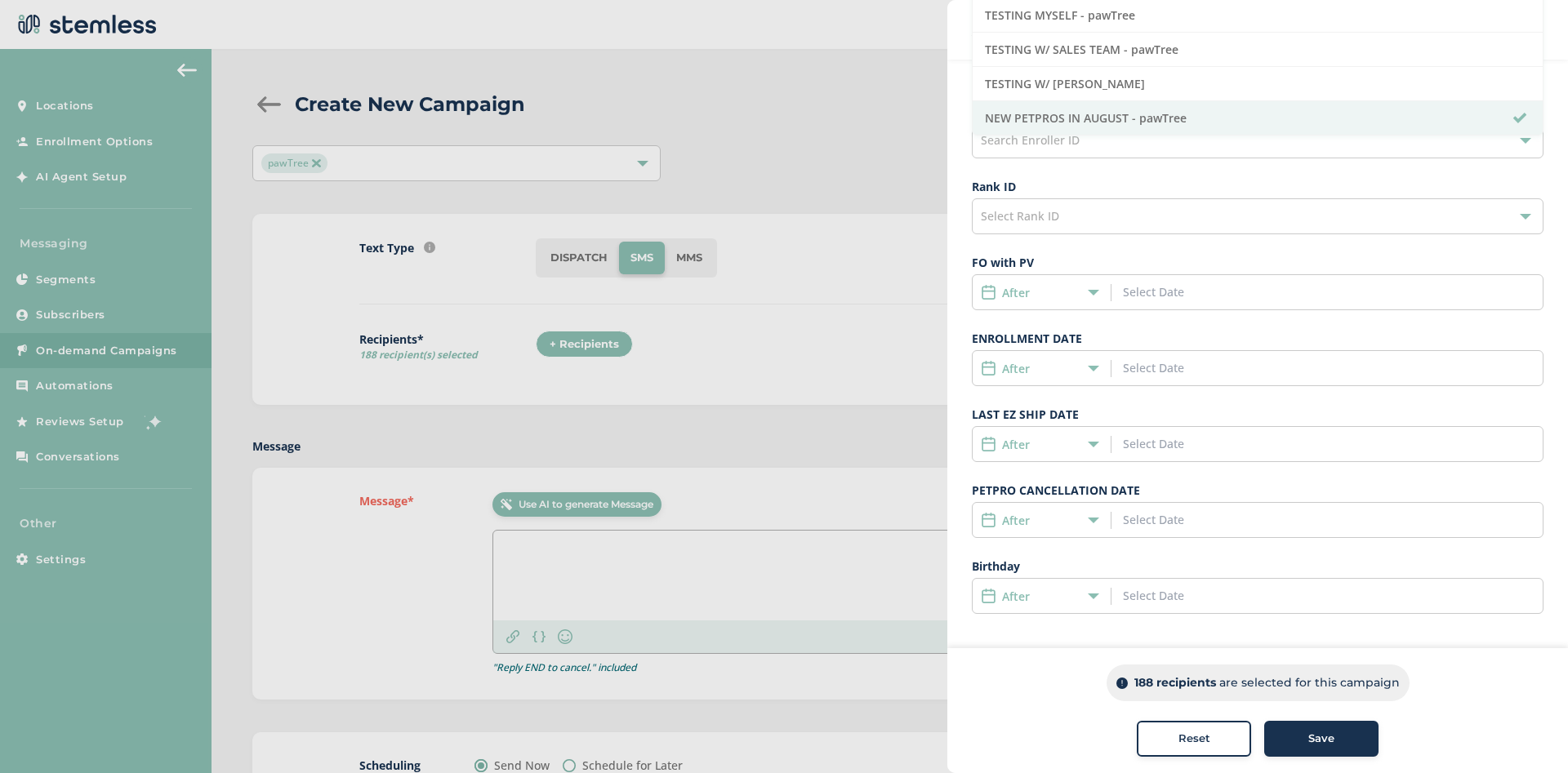
click at [886, 338] on div at bounding box center [784, 386] width 1568 height 773
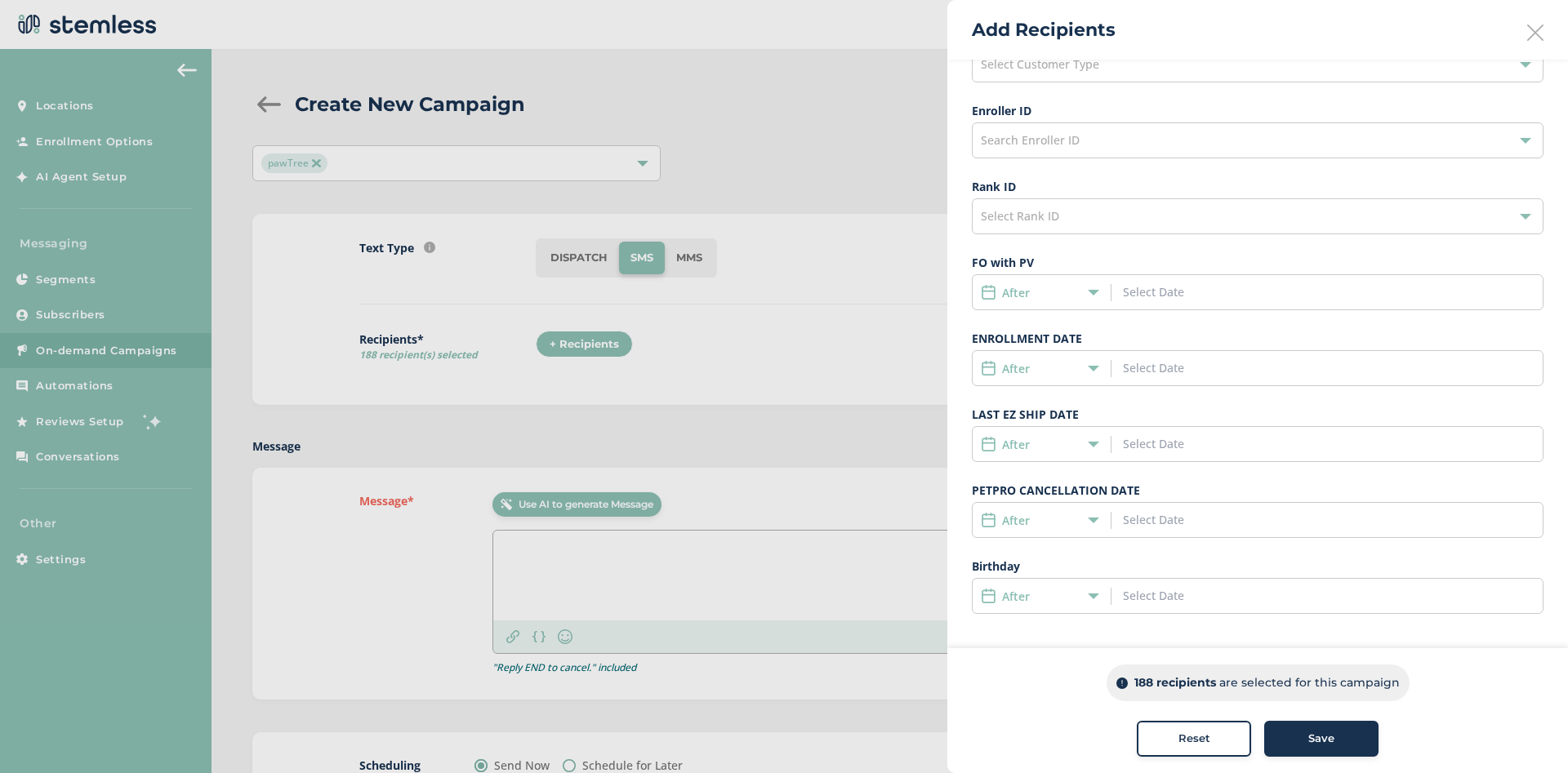
click at [1069, 361] on div "After" at bounding box center [1037, 368] width 114 height 17
click at [1031, 481] on span "Date Range" at bounding box center [1020, 488] width 63 height 16
click at [1187, 371] on input at bounding box center [1196, 368] width 148 height 17
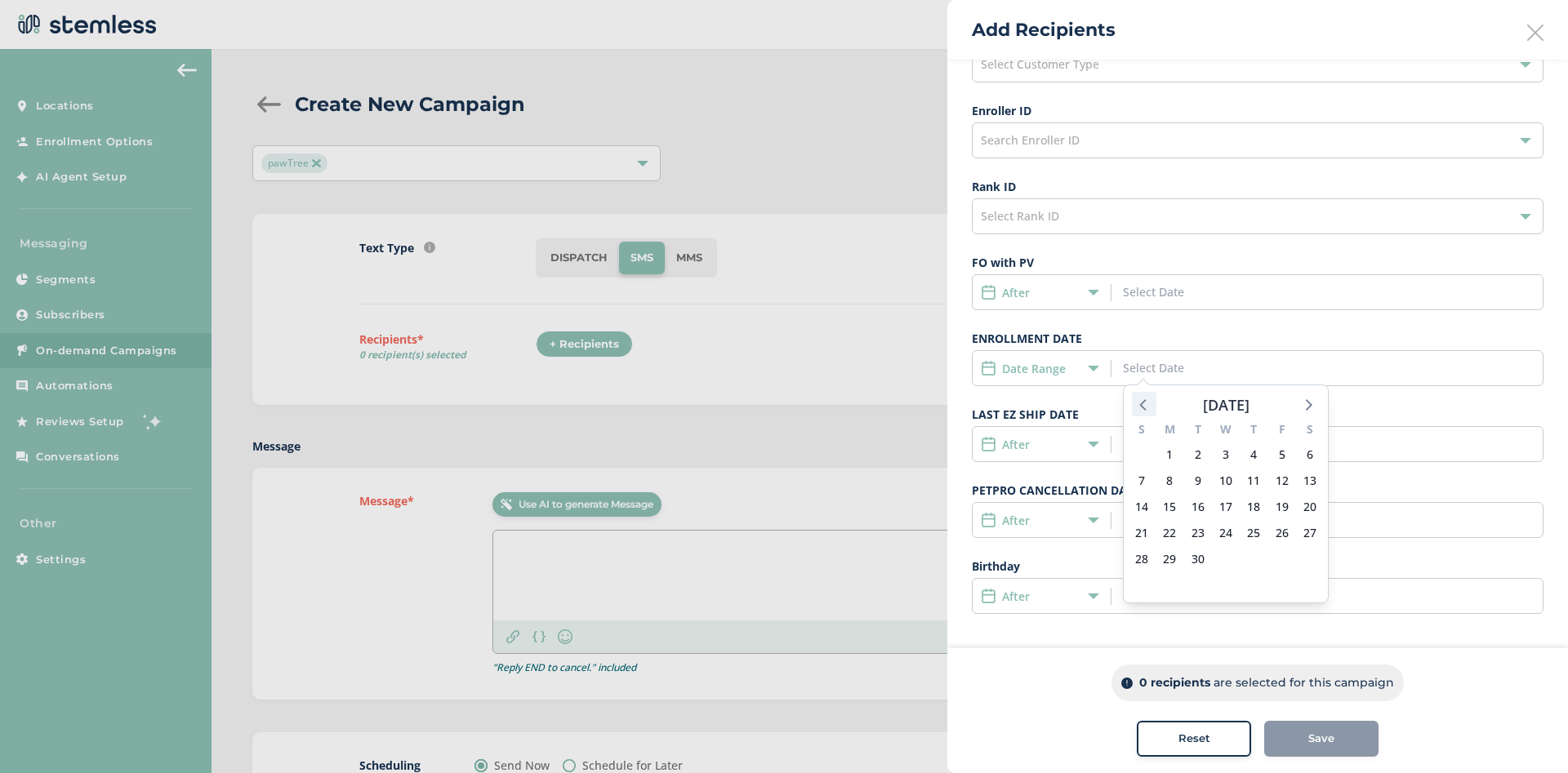
click at [1151, 408] on icon at bounding box center [1143, 404] width 22 height 22
click at [1280, 458] on span "1" at bounding box center [1281, 455] width 22 height 22
click at [1235, 376] on div "Date Range [DATE] - [DATE]" at bounding box center [1257, 368] width 571 height 36
click at [1242, 367] on input "[DATE] - [DATE]" at bounding box center [1196, 368] width 148 height 17
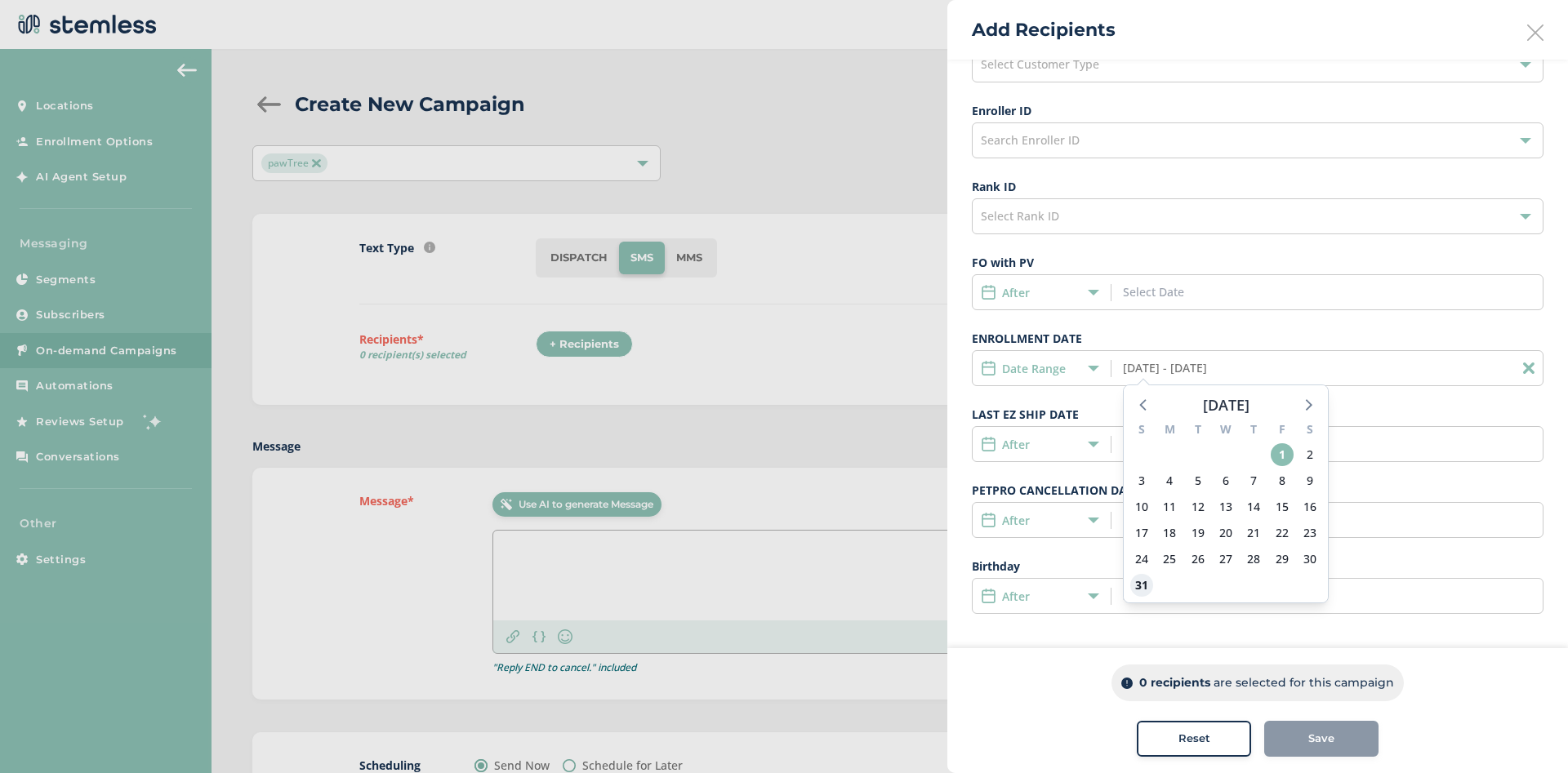
click at [1144, 591] on span "31" at bounding box center [1142, 585] width 22 height 22
click at [1147, 375] on input "[DATE] - [DATE]" at bounding box center [1196, 368] width 148 height 17
click at [1281, 456] on span "1" at bounding box center [1281, 455] width 22 height 22
click at [1281, 456] on span "1" at bounding box center [1281, 455] width 22 height 22
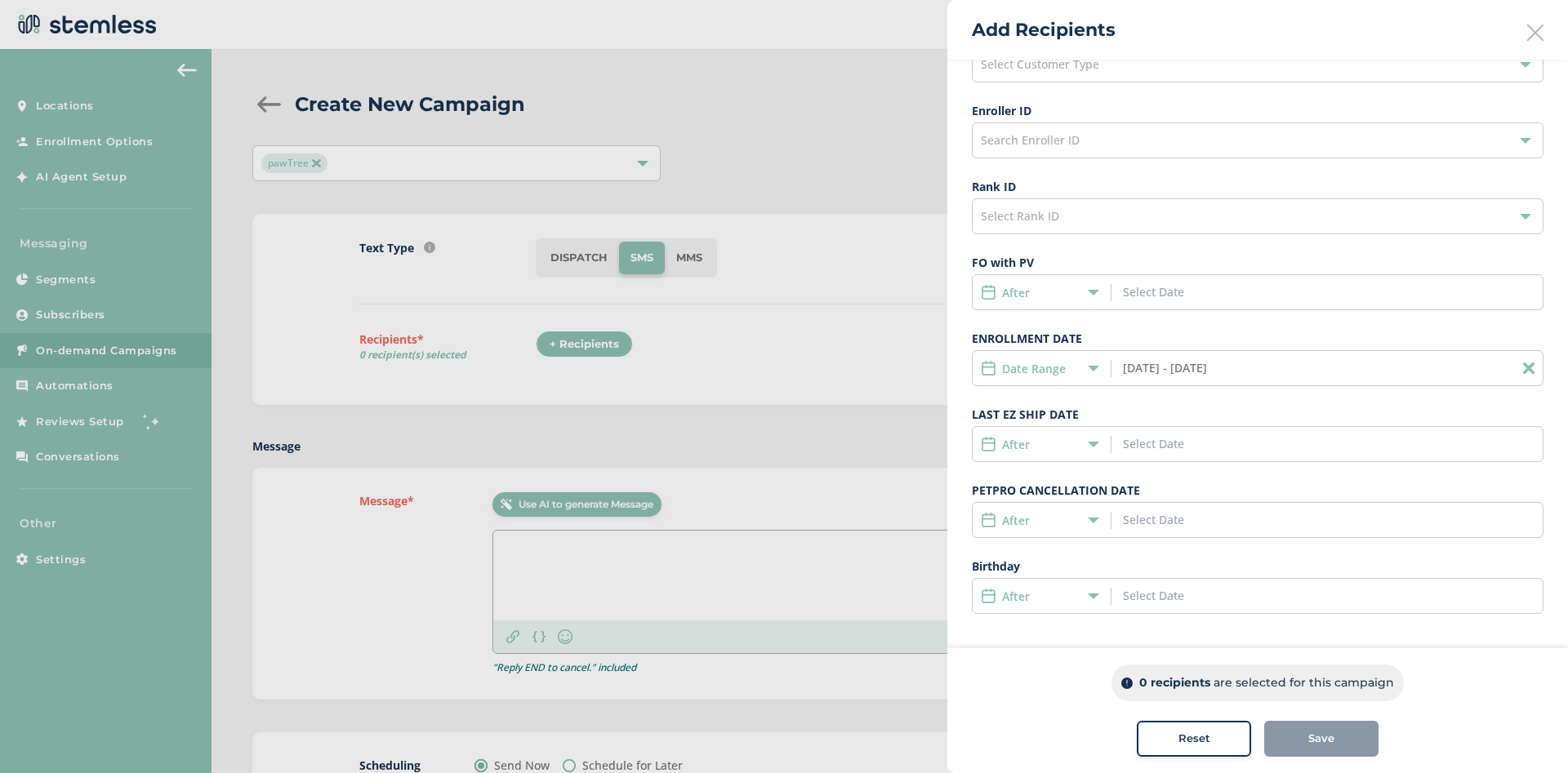
click at [1094, 367] on icon at bounding box center [1093, 368] width 11 height 11
click at [1045, 484] on span "Date Range" at bounding box center [1020, 488] width 63 height 16
click at [1271, 369] on div "Date Range [DATE] - [DATE]" at bounding box center [1257, 368] width 571 height 36
click at [1206, 371] on input "[DATE] - [DATE]" at bounding box center [1196, 368] width 148 height 17
click at [1281, 456] on span "1" at bounding box center [1281, 455] width 22 height 22
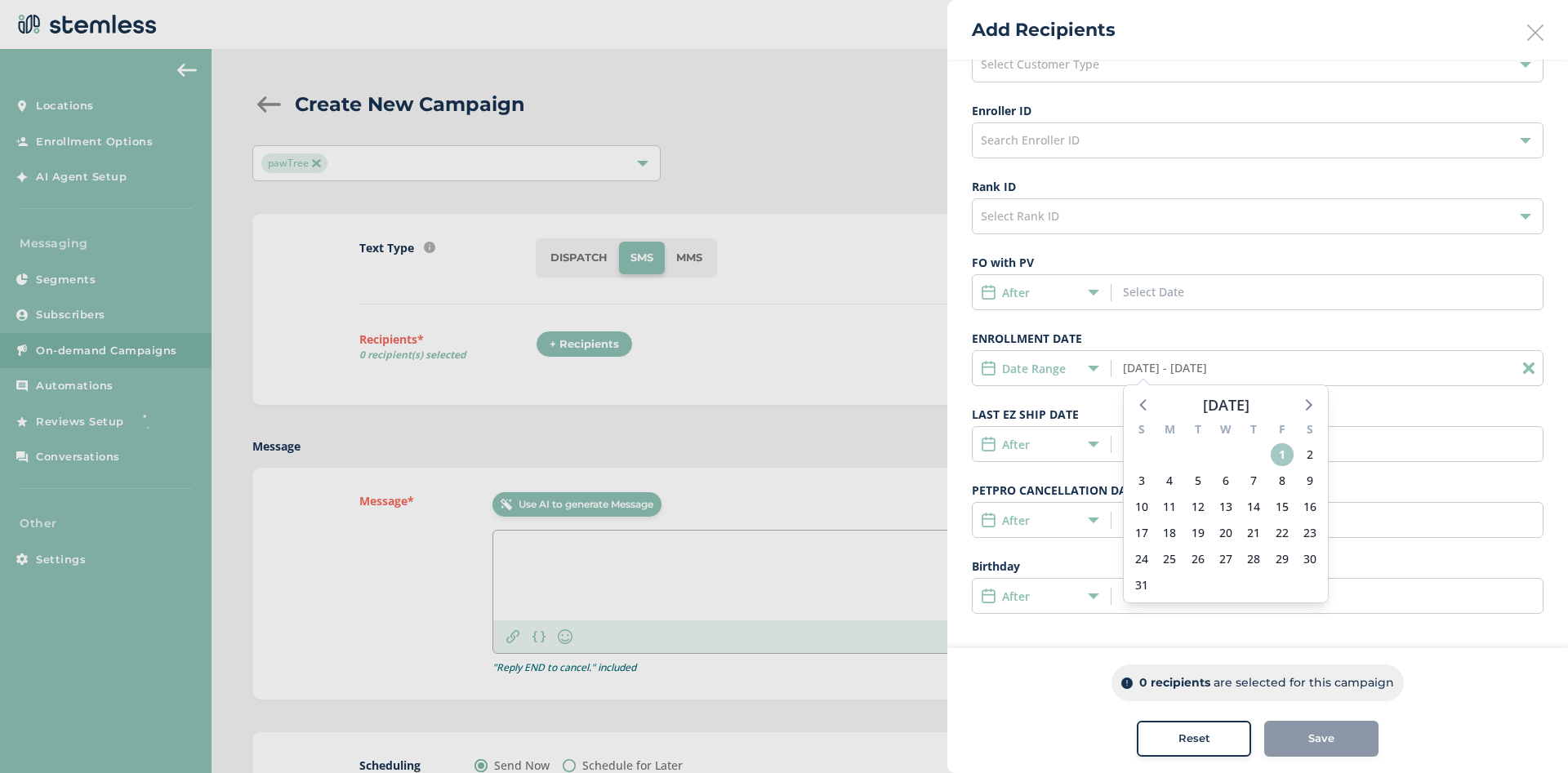
click at [1281, 456] on span "1" at bounding box center [1281, 455] width 22 height 22
click at [1206, 374] on input "[DATE] - [DATE]" at bounding box center [1196, 368] width 148 height 17
click at [1158, 369] on input "[DATE] - [DATE]" at bounding box center [1196, 368] width 148 height 17
click at [1213, 373] on input "[DATE] - [DATE]" at bounding box center [1196, 368] width 148 height 17
drag, startPoint x: 1222, startPoint y: 368, endPoint x: 1210, endPoint y: 368, distance: 12.0
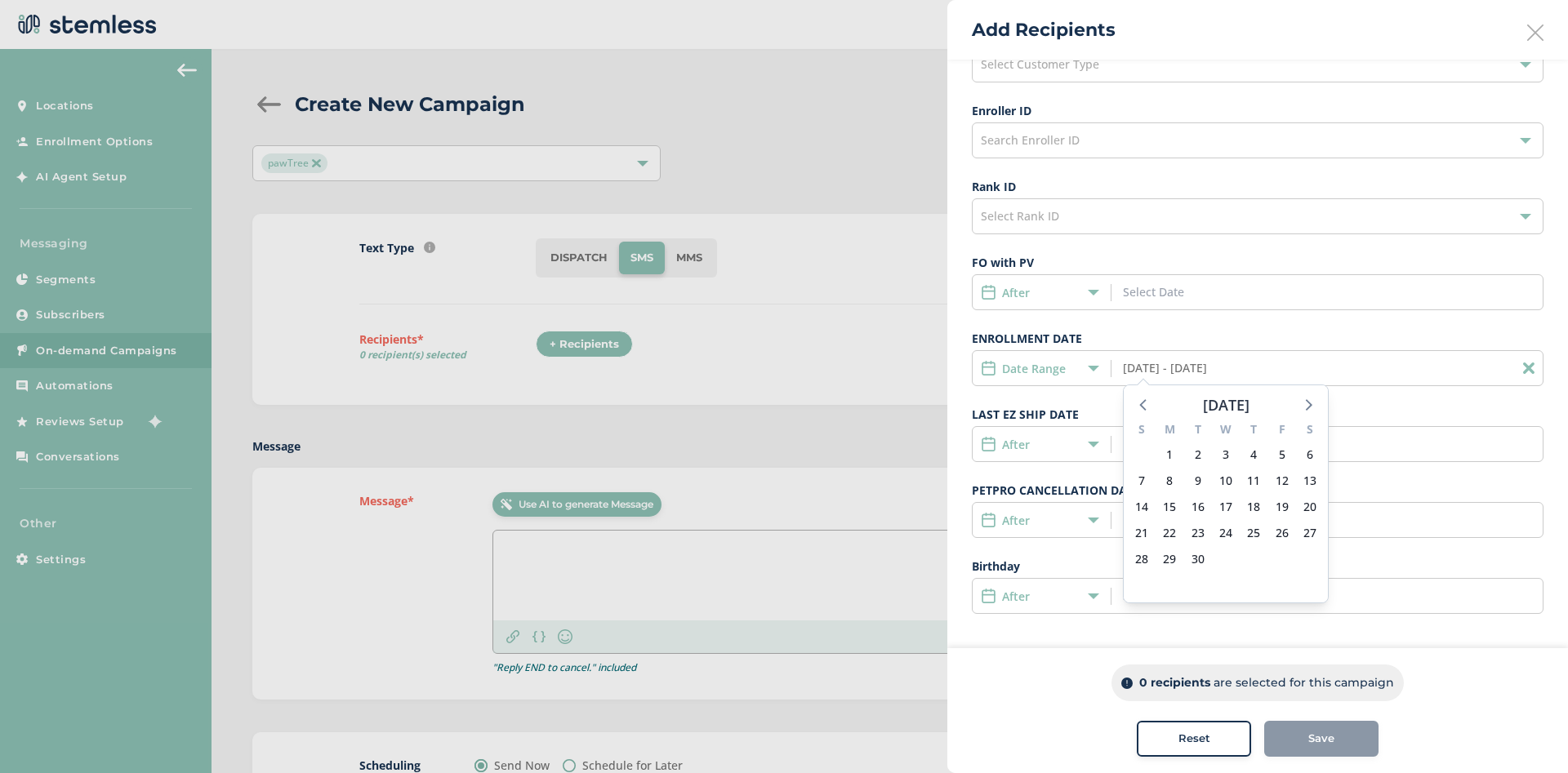
click at [1210, 368] on input "[DATE] - [DATE]" at bounding box center [1196, 368] width 148 height 17
click at [1141, 400] on icon at bounding box center [1143, 404] width 22 height 22
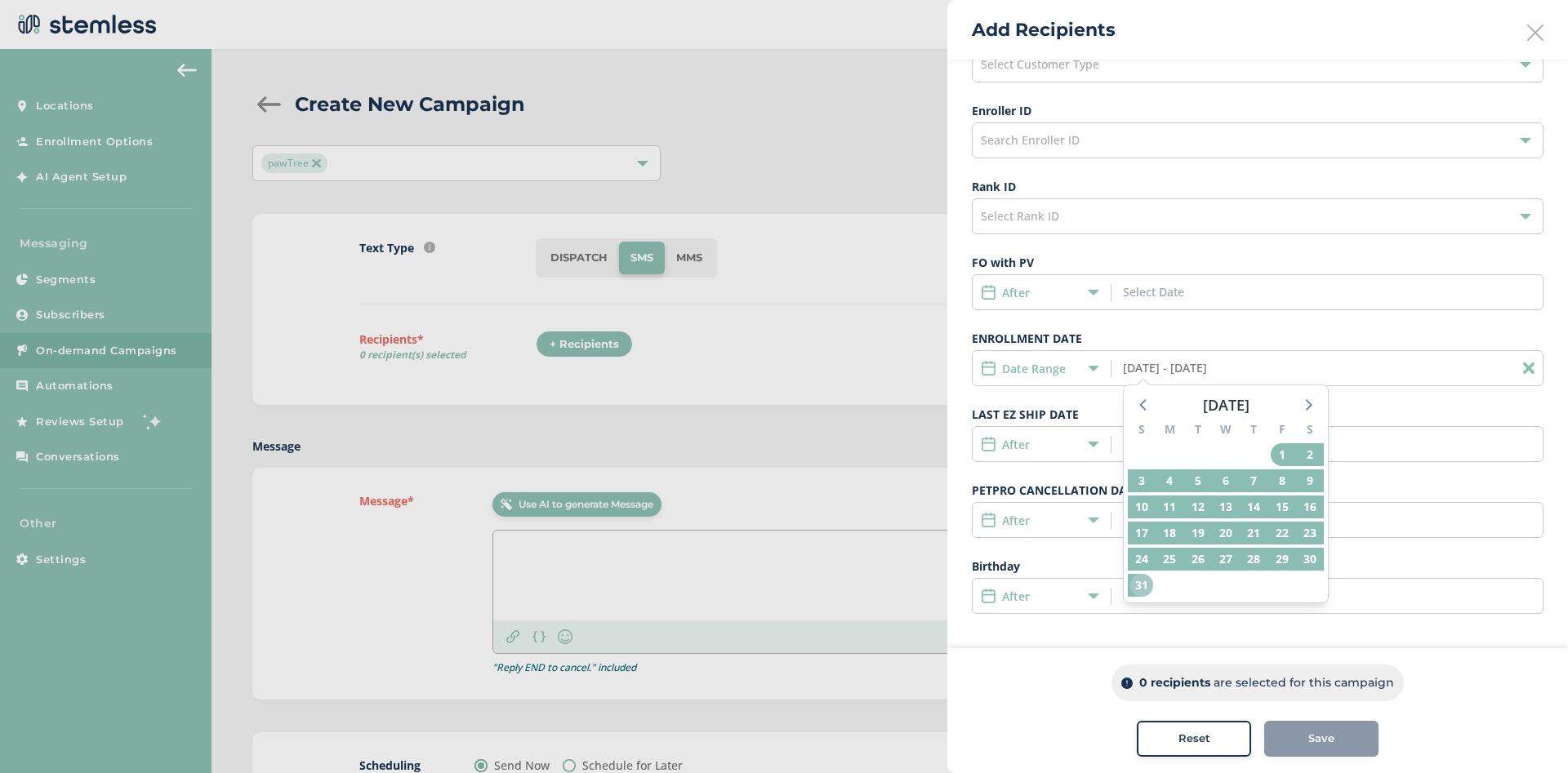
click at [1139, 581] on span "31" at bounding box center [1142, 585] width 22 height 22
type input "[DATE] - [DATE]"
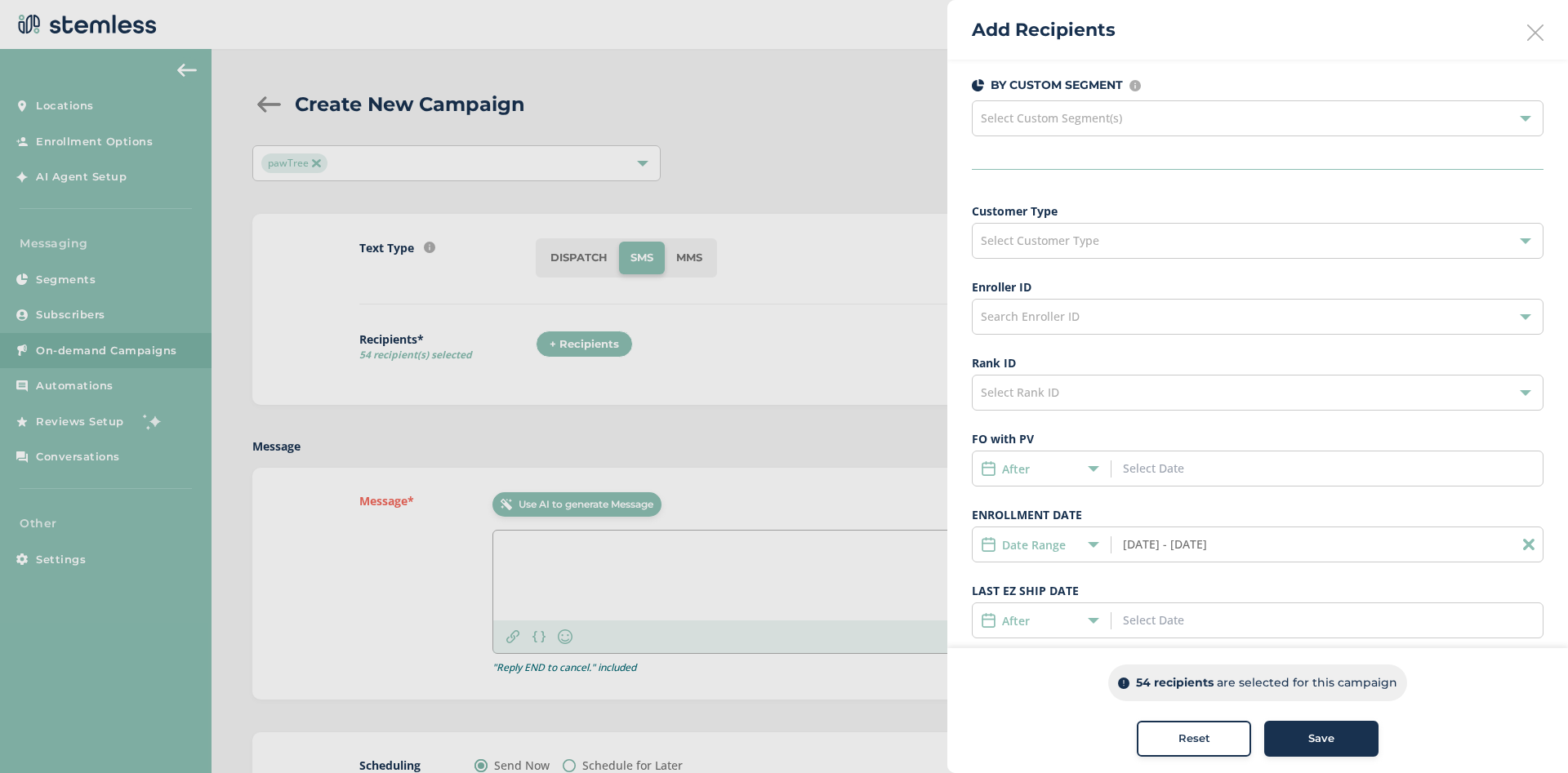
scroll to position [0, 0]
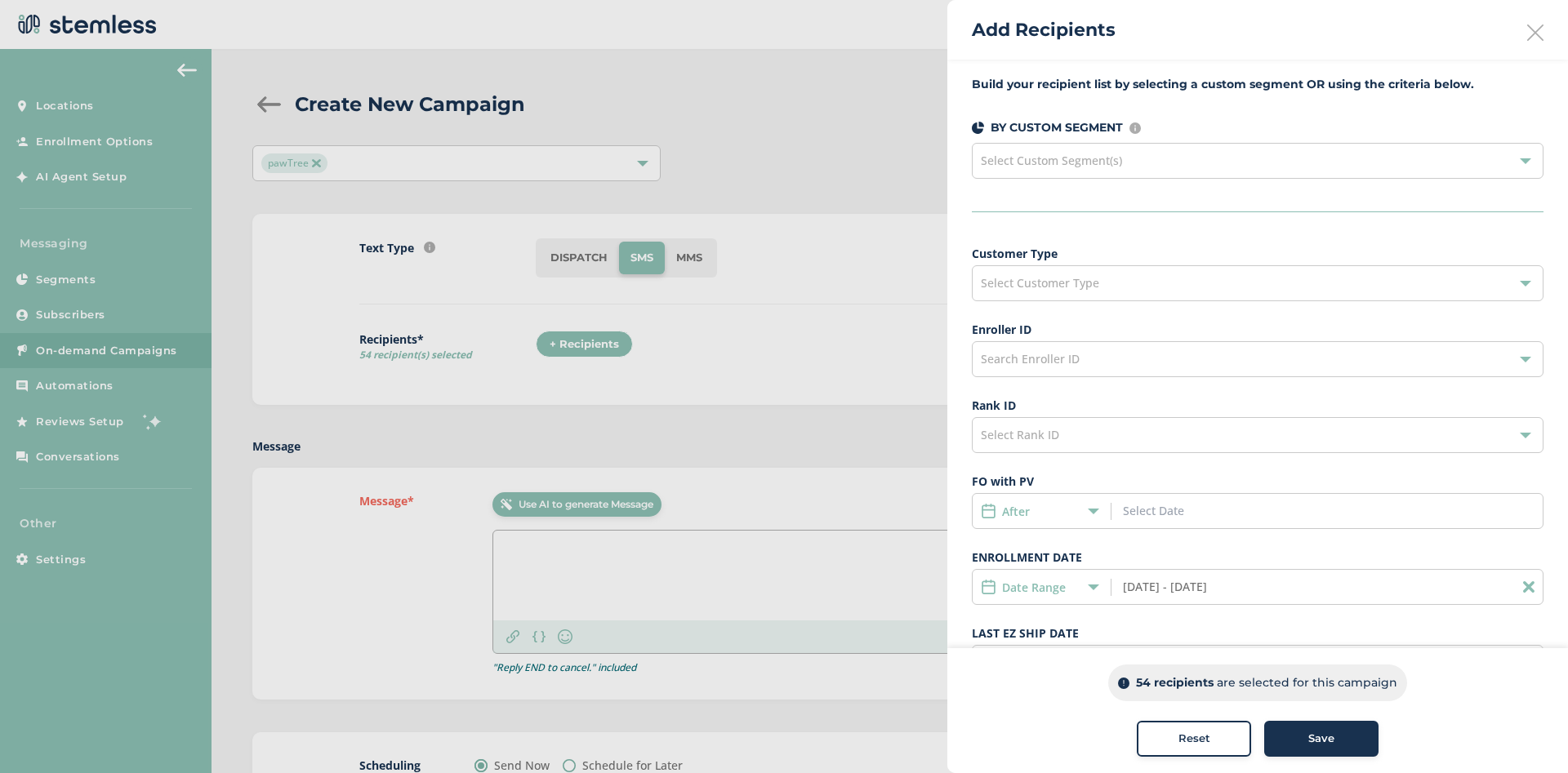
click at [450, 204] on div at bounding box center [784, 386] width 1568 height 773
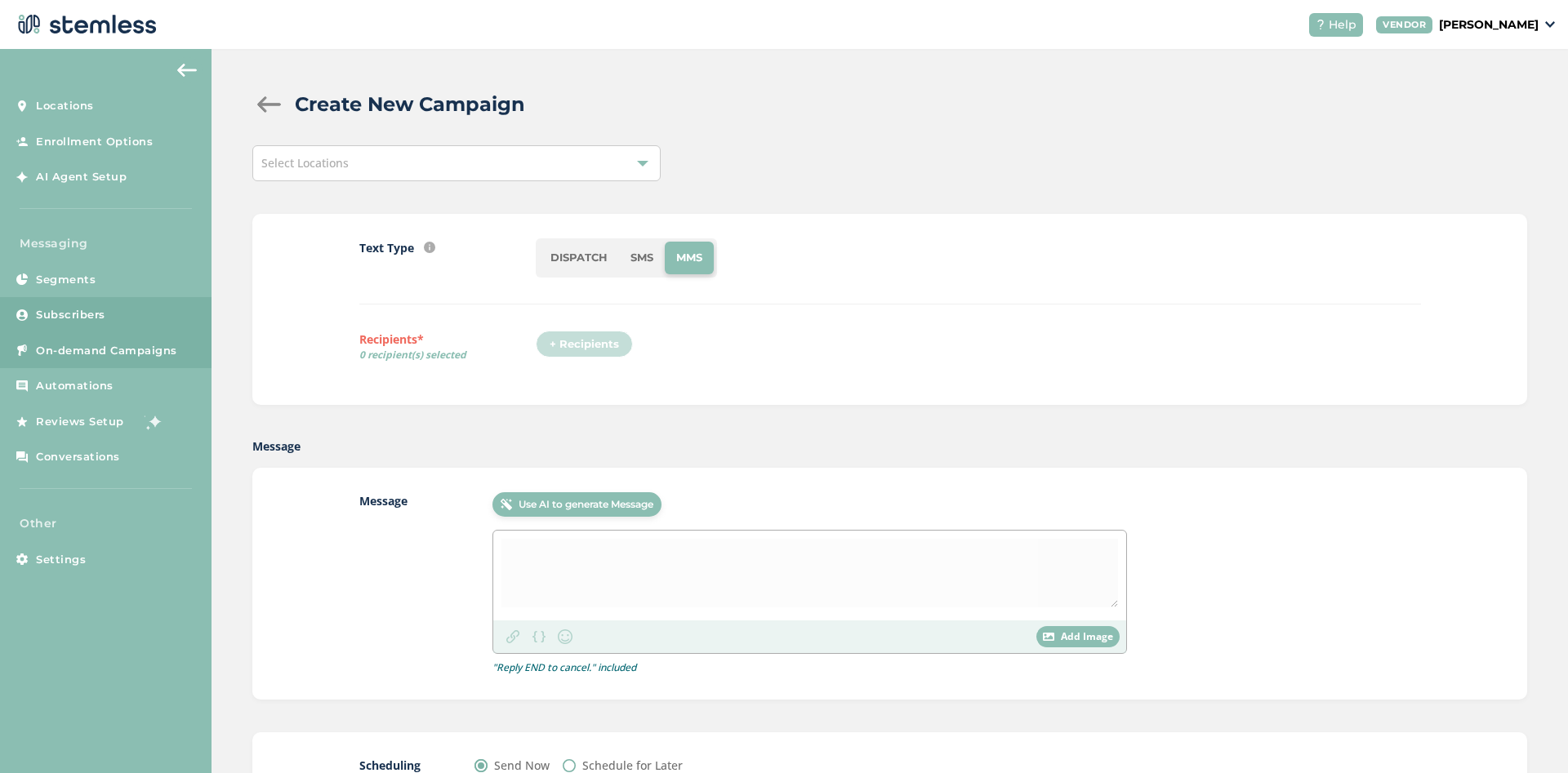
click at [74, 319] on span "Subscribers" at bounding box center [71, 315] width 69 height 16
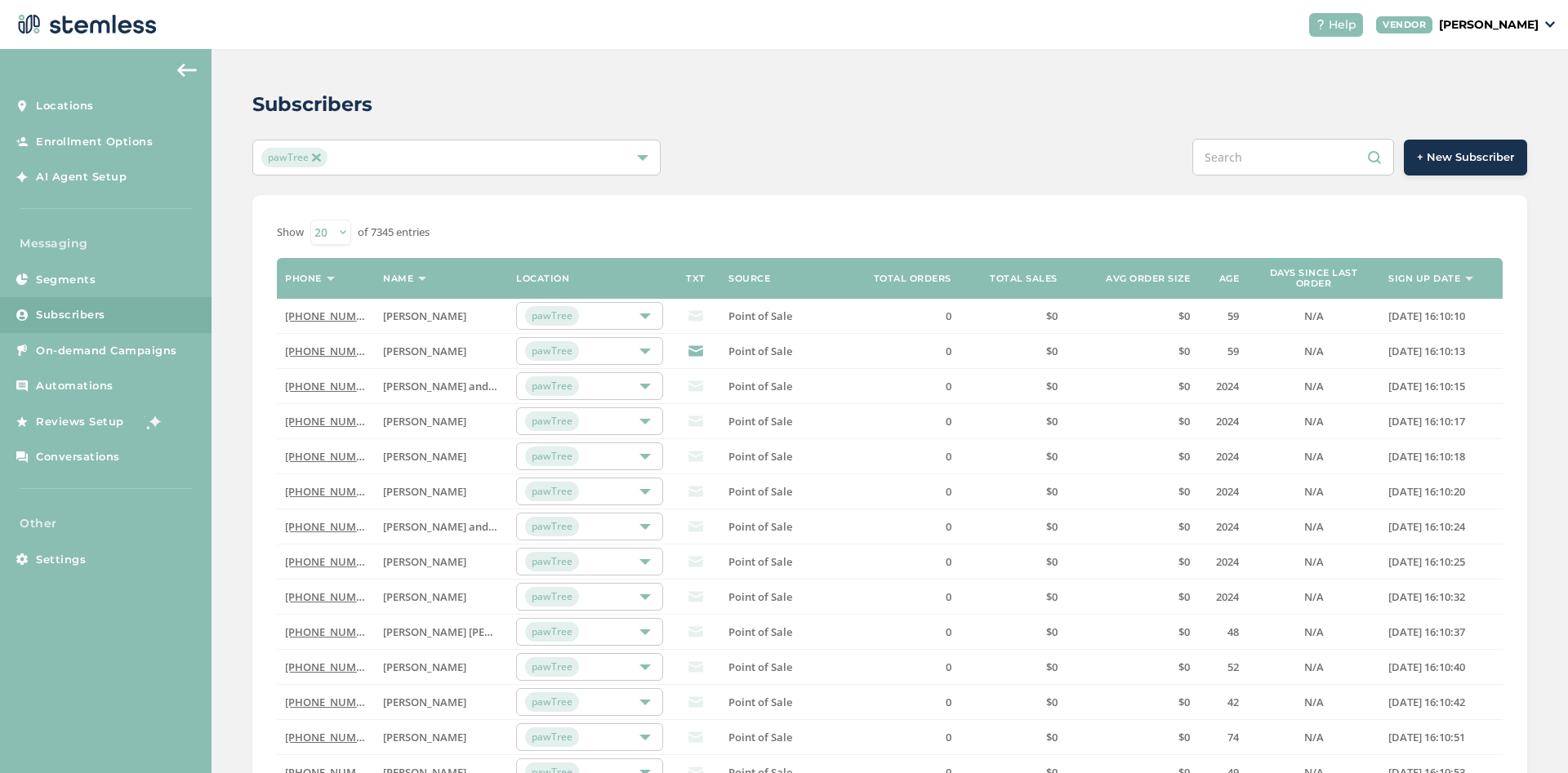
click at [1250, 160] on input "text" at bounding box center [1293, 157] width 202 height 37
paste input "2816607444"
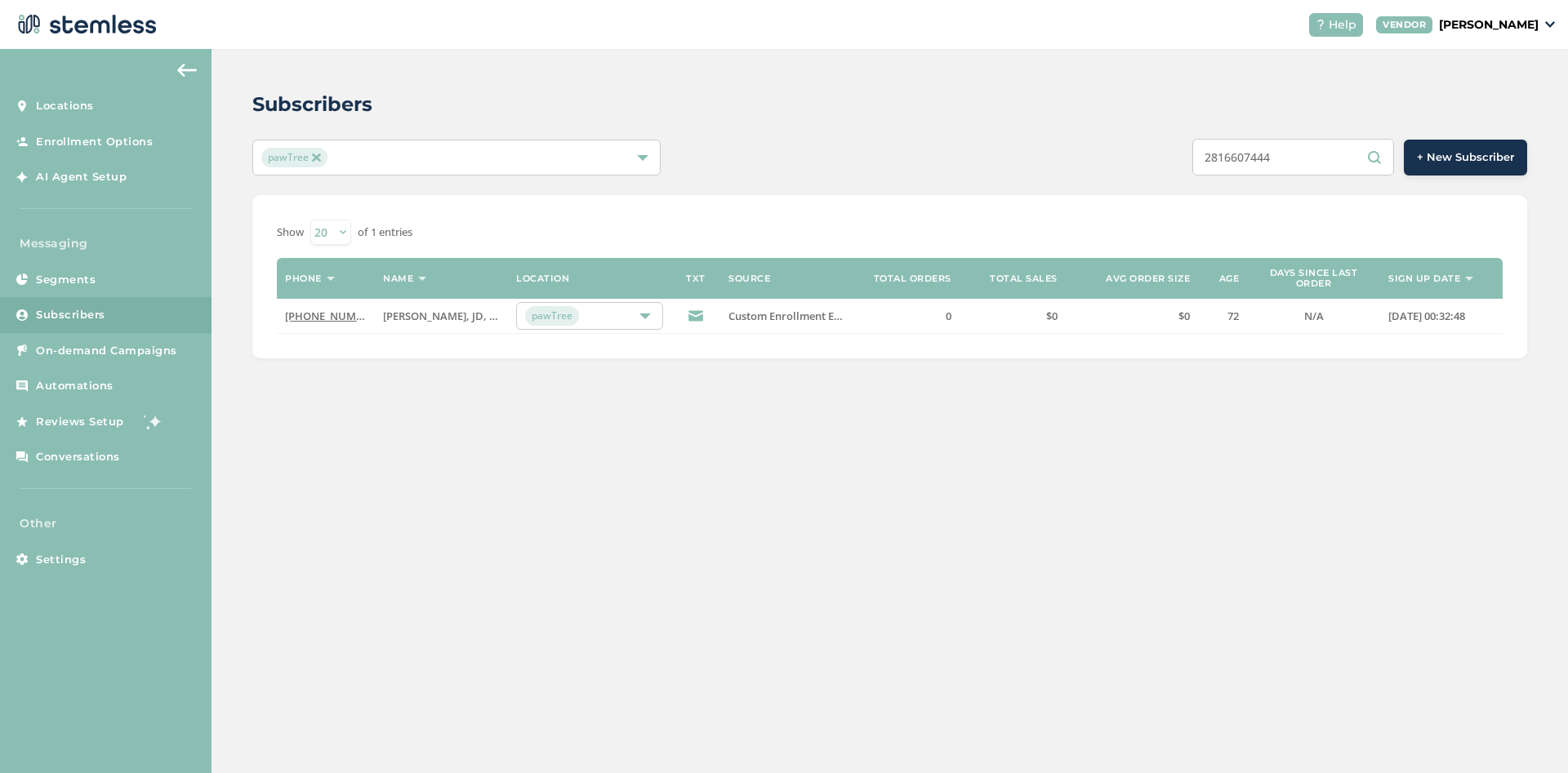
click at [1263, 168] on input "2816607444" at bounding box center [1293, 157] width 202 height 37
paste input "3604423138"
click at [1268, 158] on input "3604423138" at bounding box center [1293, 157] width 202 height 37
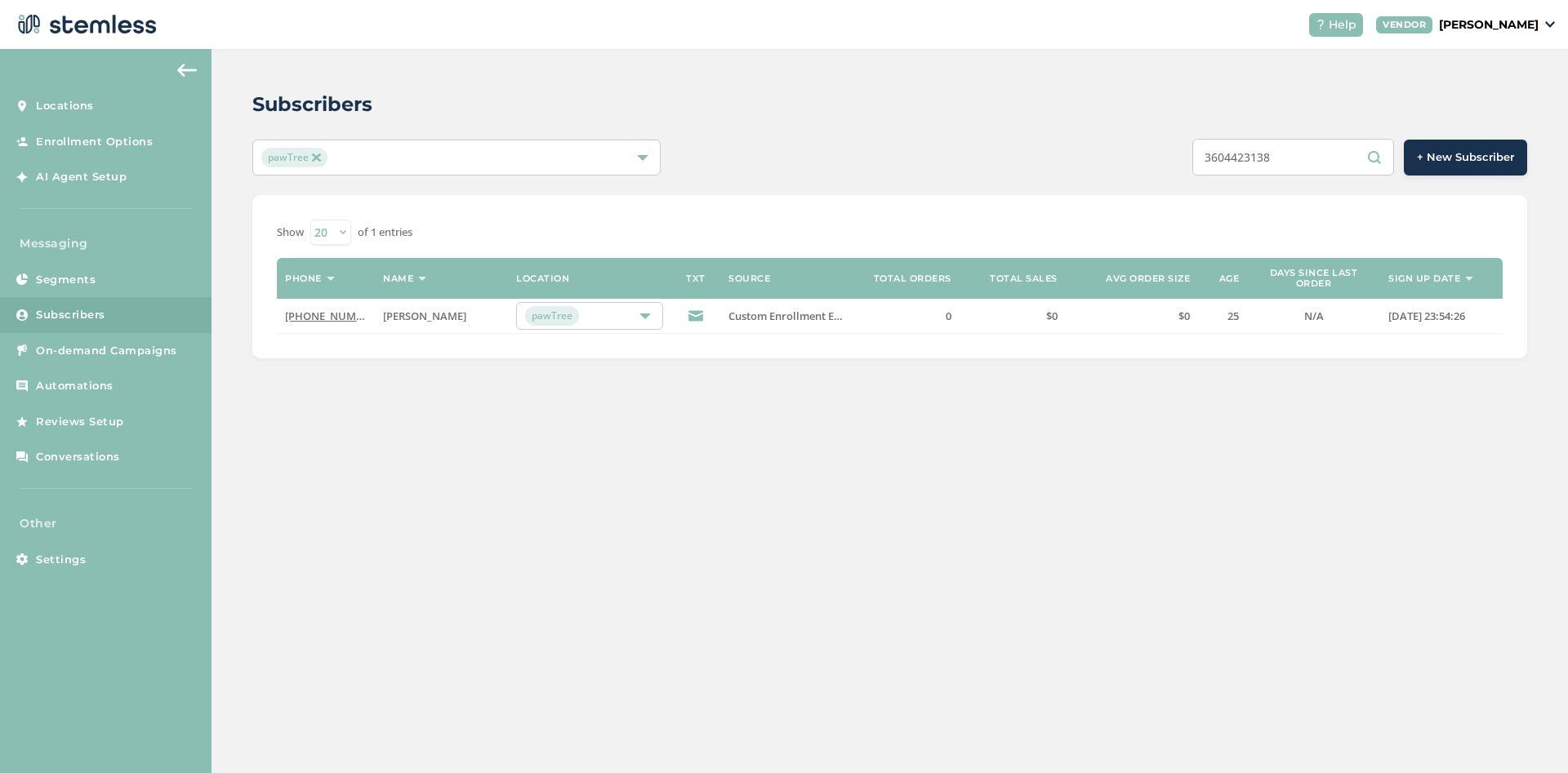
paste input "2104644640"
click at [1235, 165] on input "2104644640" at bounding box center [1293, 157] width 202 height 37
paste input "8122962222"
click at [1277, 152] on input "8122962222" at bounding box center [1293, 157] width 202 height 37
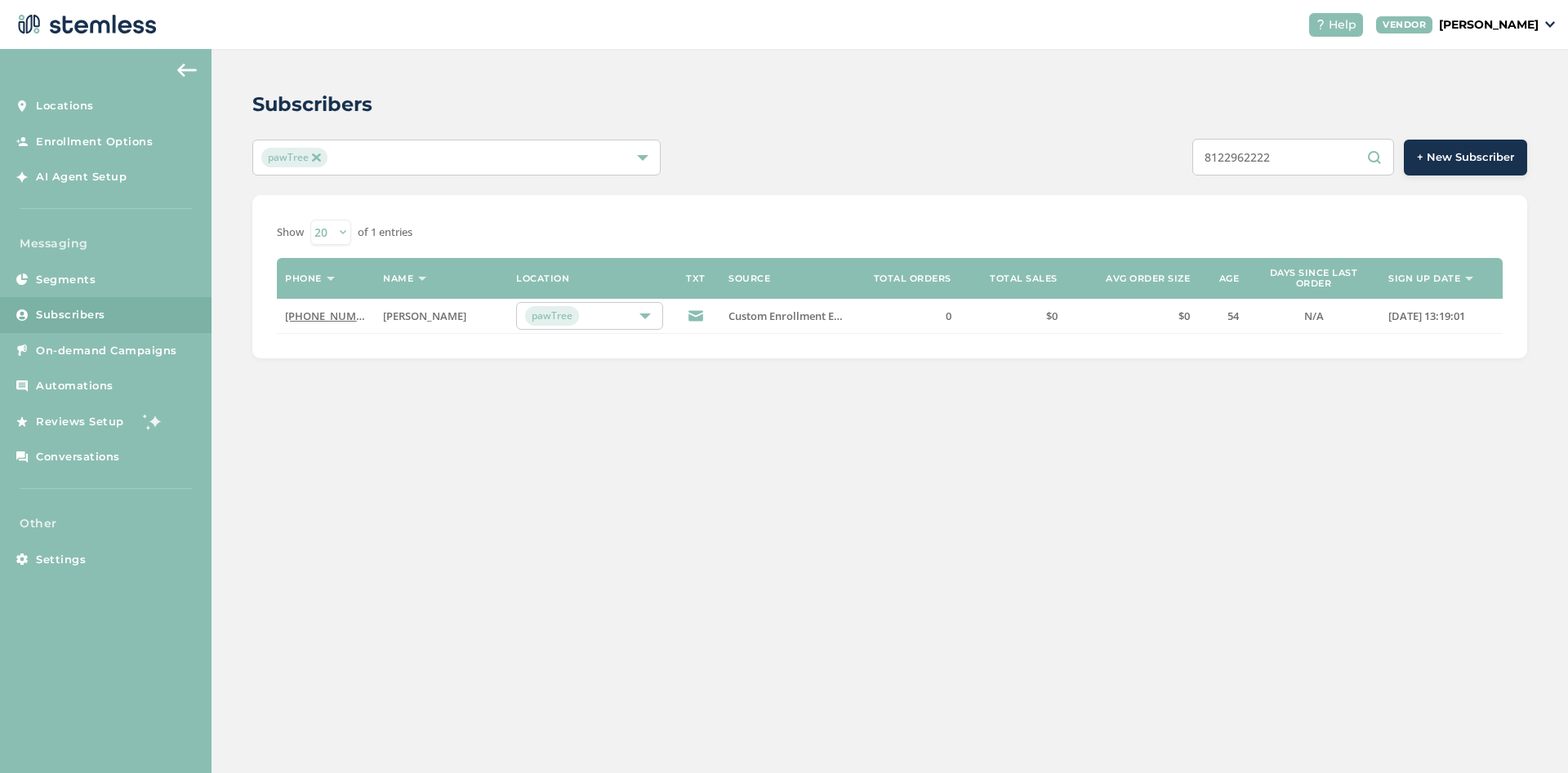
click at [1277, 152] on input "8122962222" at bounding box center [1293, 157] width 202 height 37
paste input "6197044808"
click at [1306, 162] on input "6197044808" at bounding box center [1293, 157] width 202 height 37
paste input "8122962222"
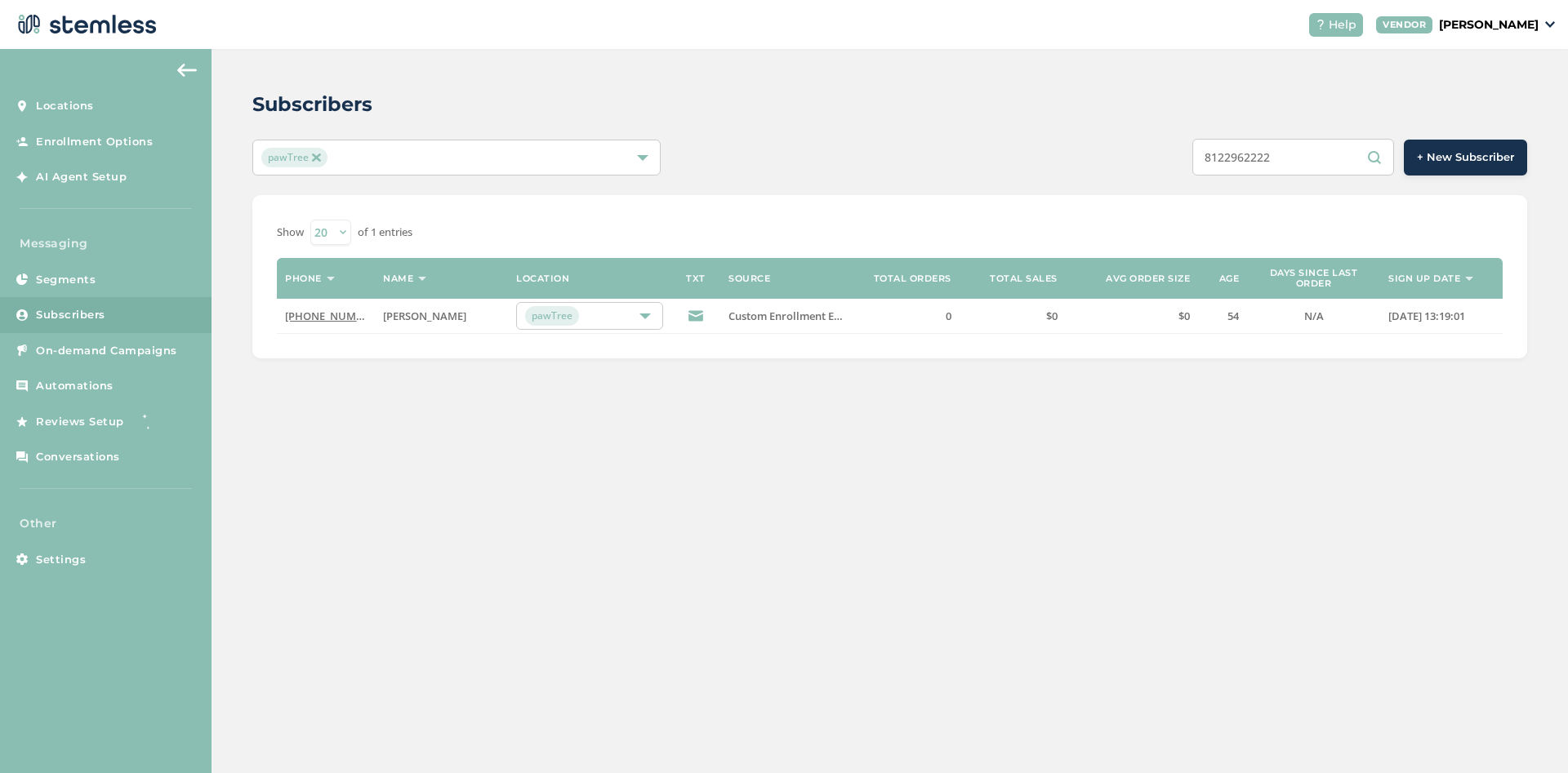
type input "8122962222"
click at [318, 309] on td "(812) 296-2222" at bounding box center [326, 316] width 98 height 35
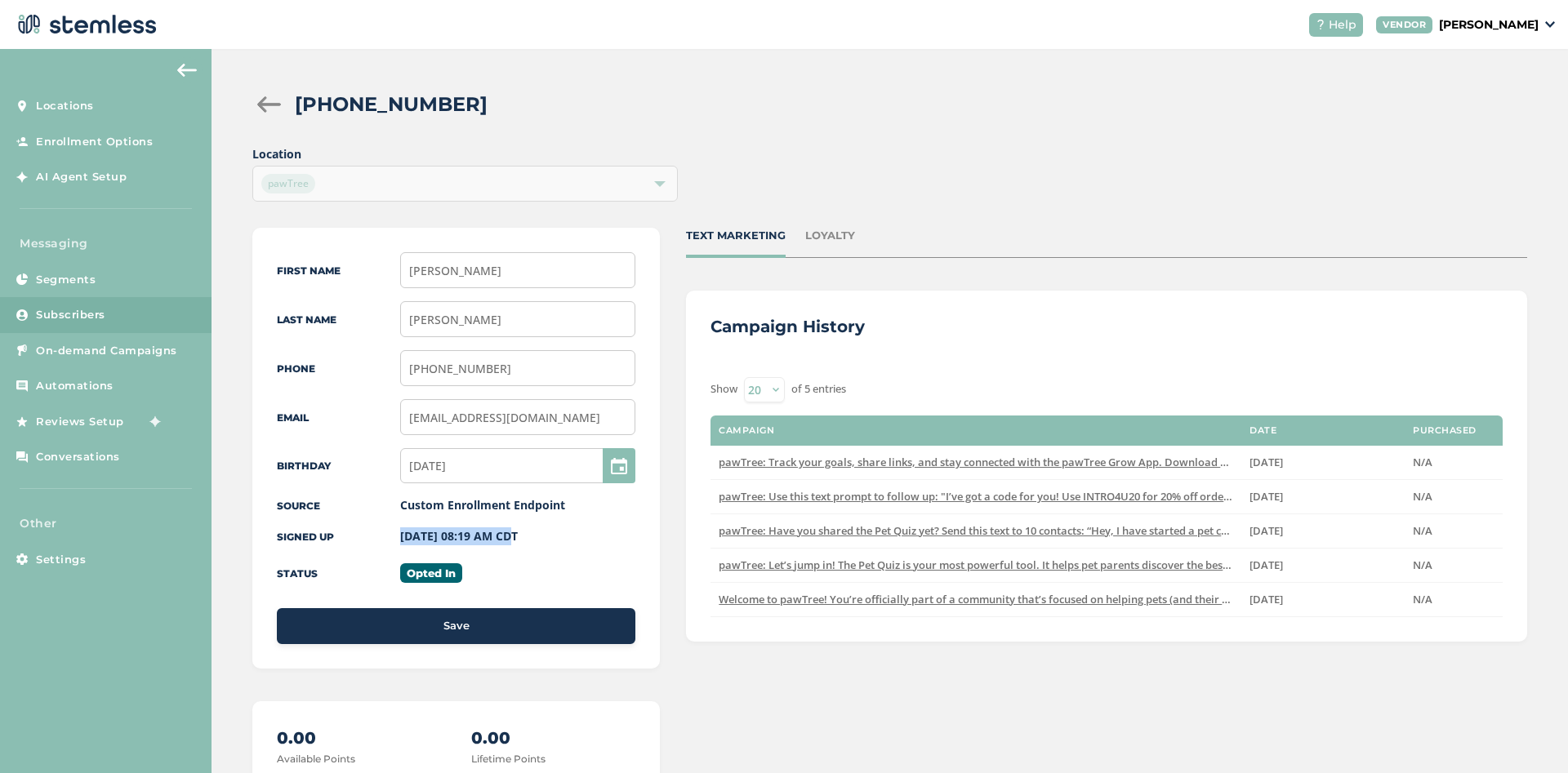
drag, startPoint x: 392, startPoint y: 537, endPoint x: 500, endPoint y: 537, distance: 108.0
click at [500, 537] on div "Signed up 09/01/2025 08:19 AM CDT" at bounding box center [456, 536] width 358 height 18
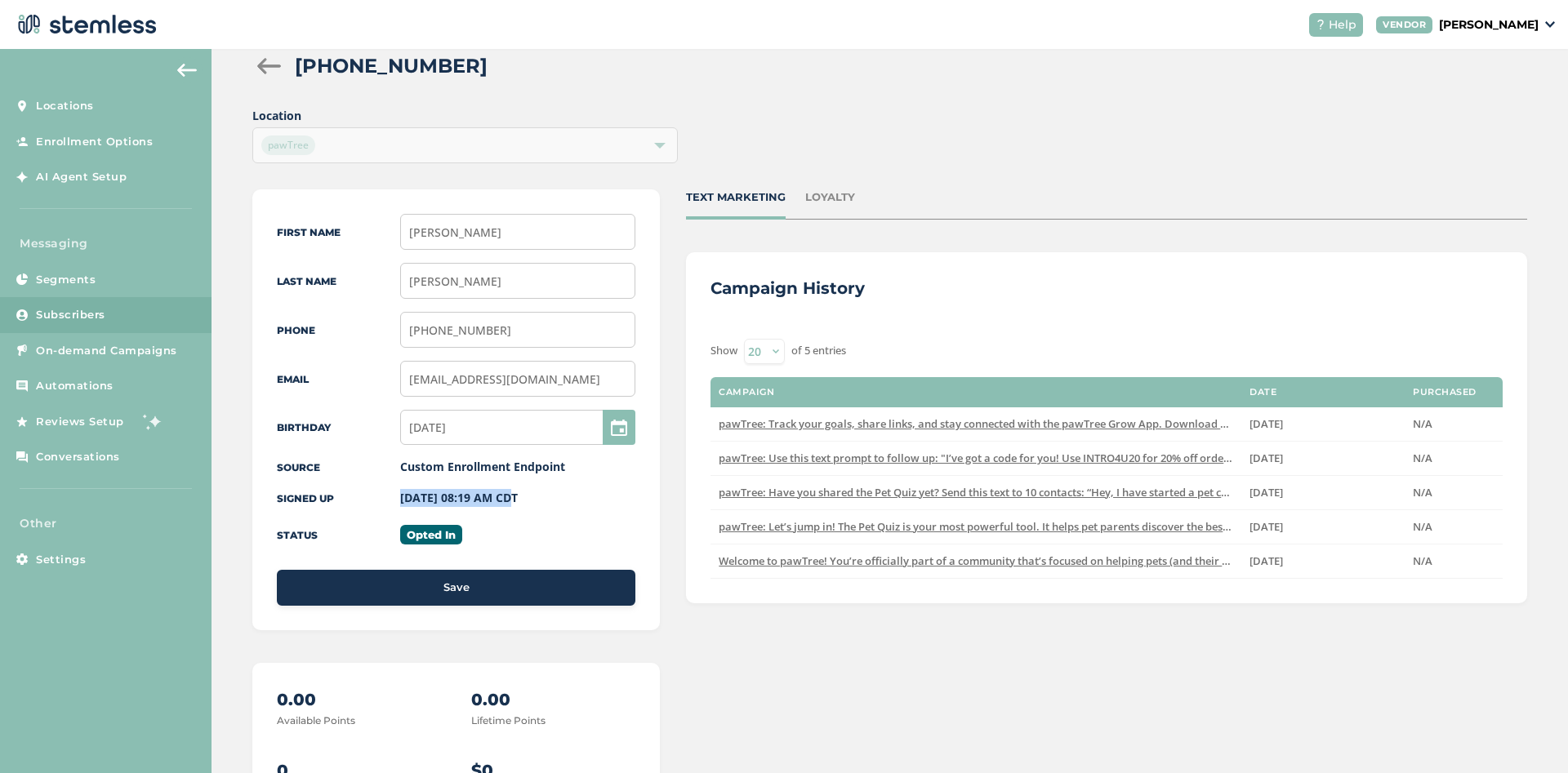
scroll to position [8, 0]
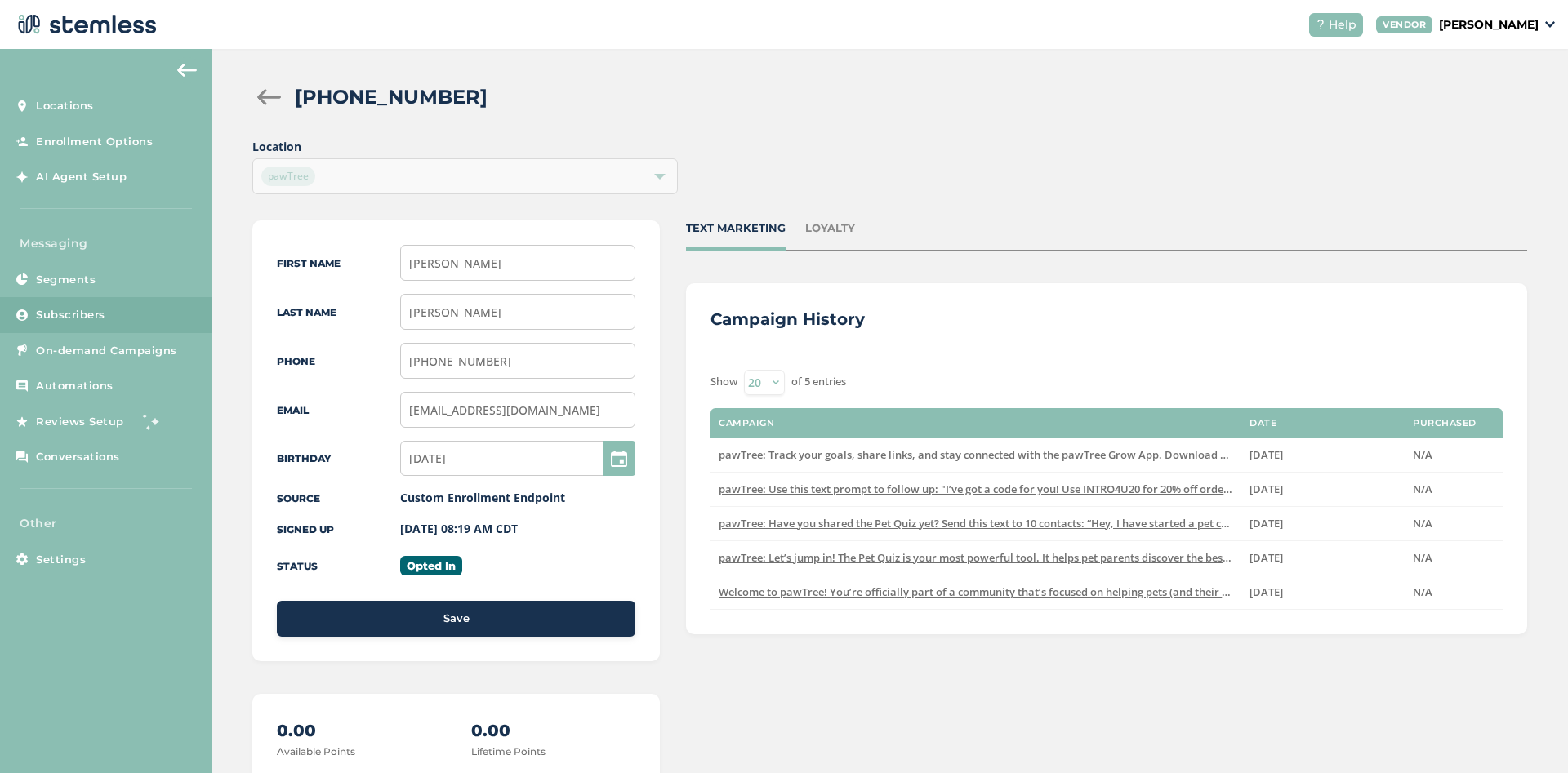
click at [564, 552] on div "First Name Dawn Last Name Magwire Phone (812) 296-2222 Email Dawnie89@hotmail.c…" at bounding box center [456, 440] width 407 height 441
click at [513, 538] on div "First Name Dawn Last Name Magwire Phone (812) 296-2222 Email Dawnie89@hotmail.c…" at bounding box center [456, 440] width 407 height 441
click at [998, 144] on div "Location pawTree" at bounding box center [889, 166] width 1275 height 56
